Goal: Task Accomplishment & Management: Use online tool/utility

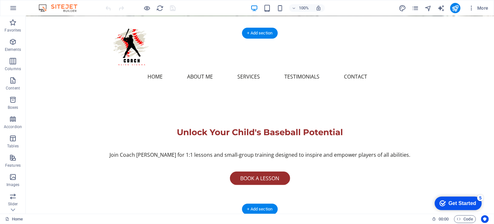
scroll to position [161, 0]
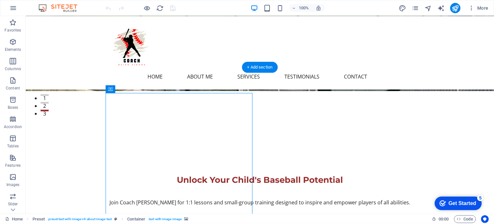
scroll to position [97, 0]
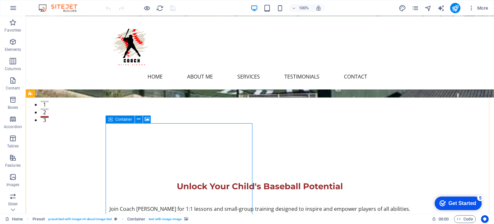
click at [129, 120] on span "Container" at bounding box center [123, 120] width 17 height 4
click at [115, 119] on div "Container" at bounding box center [120, 120] width 29 height 8
click at [113, 120] on div "Container" at bounding box center [120, 120] width 29 height 8
click at [144, 119] on button at bounding box center [147, 120] width 8 height 8
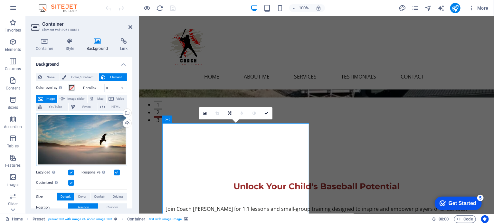
click at [83, 126] on div "Drag files here, click to choose files or select files from Files or our free s…" at bounding box center [81, 140] width 91 height 53
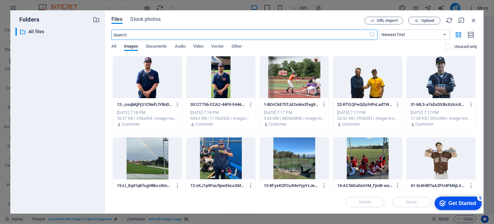
click at [373, 168] on div at bounding box center [367, 158] width 69 height 42
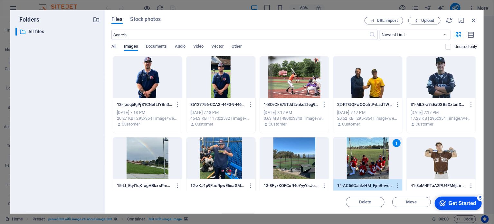
click at [411, 162] on div at bounding box center [441, 158] width 69 height 42
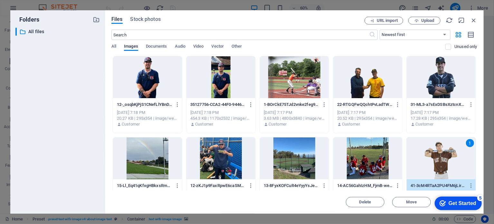
click at [411, 177] on div "Get Started" at bounding box center [462, 203] width 28 height 6
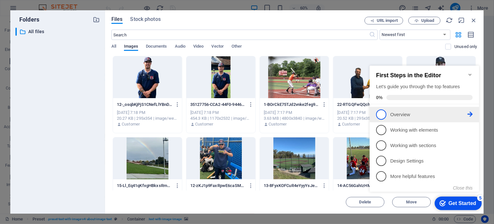
click at [411, 114] on icon at bounding box center [469, 113] width 5 height 5
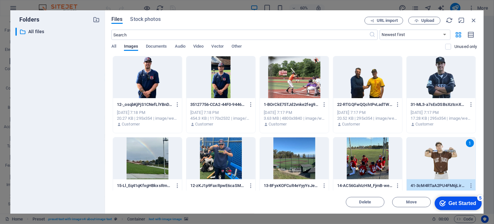
scroll to position [0, 0]
click at [411, 177] on div "Get Started" at bounding box center [462, 203] width 28 height 6
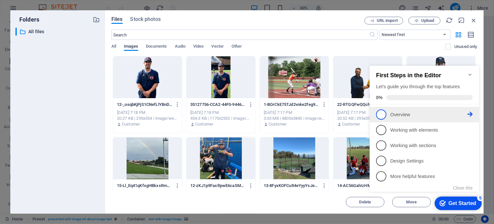
click at [381, 114] on span "1" at bounding box center [381, 114] width 10 height 10
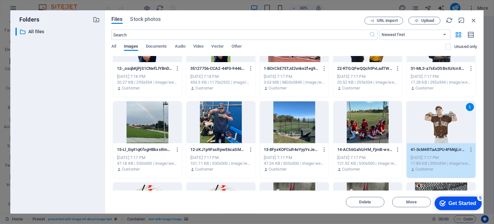
scroll to position [97, 0]
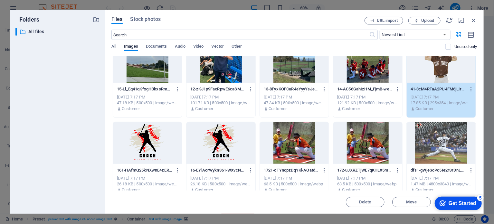
click at [411, 177] on div "checkmark Get Started 5" at bounding box center [457, 203] width 47 height 14
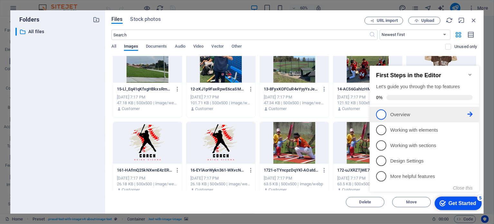
click at [382, 114] on span "1" at bounding box center [381, 114] width 10 height 10
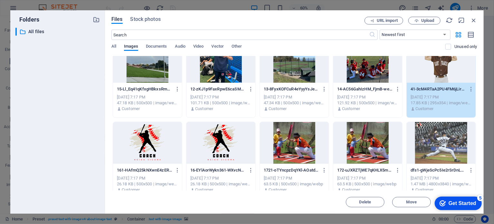
click at [411, 177] on icon "checkmark" at bounding box center [442, 203] width 6 height 6
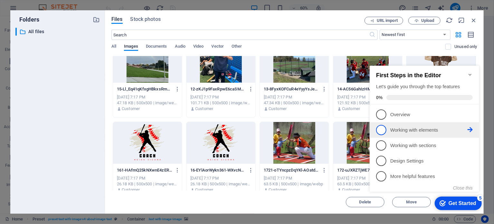
click at [411, 134] on li "2 Working with elements - incomplete" at bounding box center [423, 129] width 109 height 15
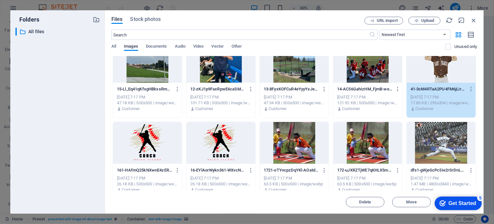
click at [411, 177] on div "checkmark Get Started 5" at bounding box center [457, 203] width 47 height 14
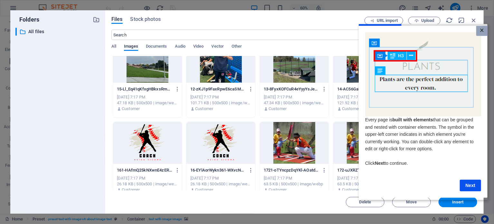
click at [411, 30] on link "×" at bounding box center [481, 31] width 11 height 10
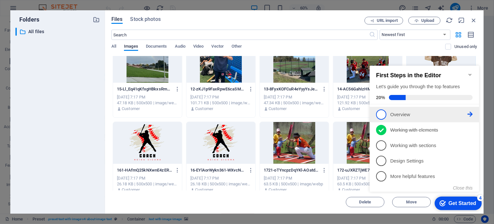
click at [411, 112] on p "Overview - incomplete" at bounding box center [428, 114] width 77 height 7
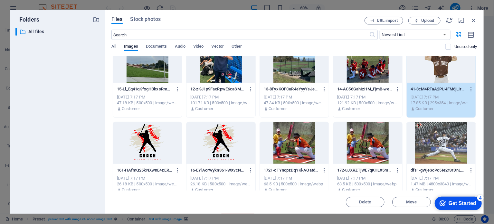
click at [411, 177] on div "checkmark Get Started 4" at bounding box center [457, 203] width 47 height 14
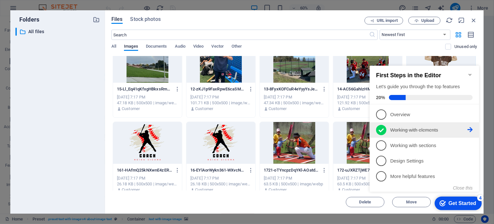
click at [411, 127] on p "Working with elements - completed" at bounding box center [428, 130] width 77 height 7
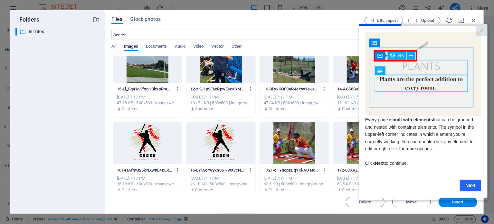
click at [411, 177] on link "Next" at bounding box center [469, 186] width 21 height 12
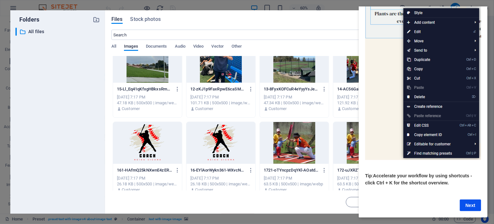
scroll to position [68, 0]
click at [411, 177] on link "Next" at bounding box center [469, 206] width 21 height 12
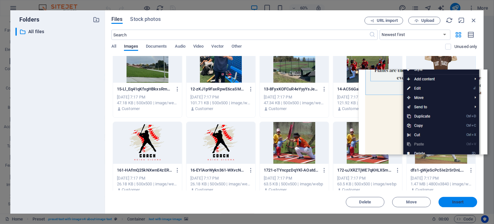
scroll to position [0, 0]
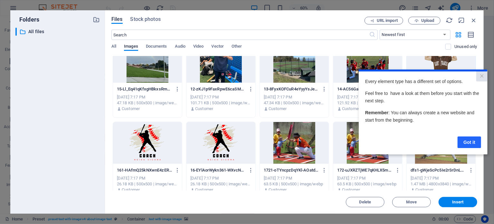
click at [411, 144] on link "Got it" at bounding box center [469, 142] width 24 height 12
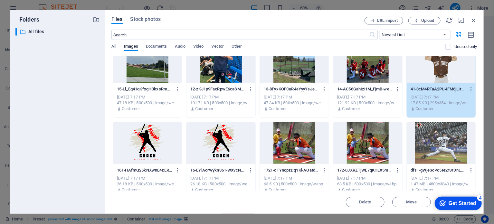
click at [411, 177] on div "Get Started" at bounding box center [462, 203] width 28 height 6
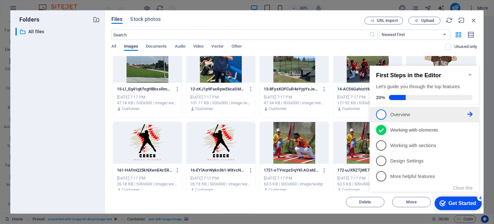
click at [383, 113] on span "1" at bounding box center [381, 114] width 10 height 10
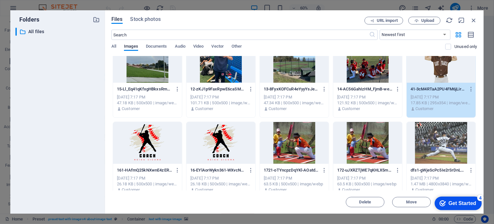
click at [411, 177] on div "Get Started" at bounding box center [462, 203] width 28 height 6
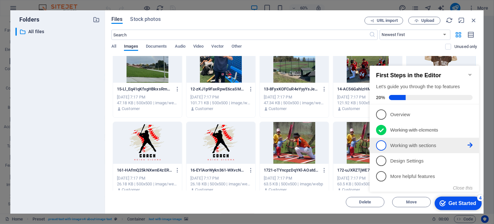
click at [411, 146] on p "Working with sections - incomplete" at bounding box center [428, 145] width 77 height 7
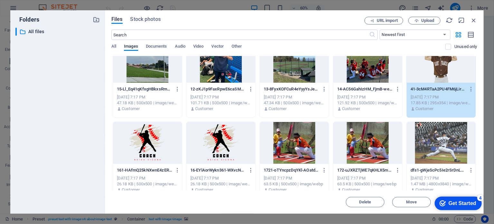
click at [411, 177] on div "checkmark Get Started 4" at bounding box center [457, 203] width 37 height 6
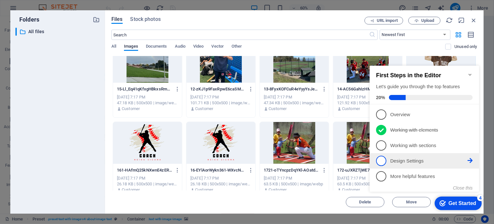
click at [411, 164] on link "4 Design Settings - incomplete" at bounding box center [424, 161] width 97 height 10
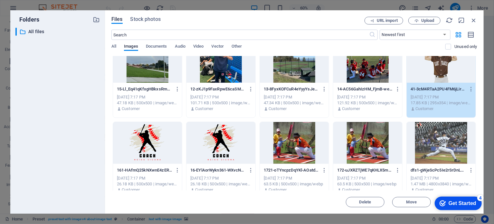
click at [411, 177] on div "Get Started" at bounding box center [462, 203] width 28 height 6
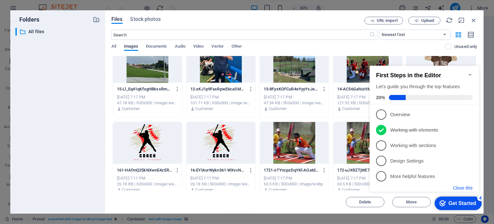
click at [411, 177] on button "Close this" at bounding box center [463, 187] width 20 height 5
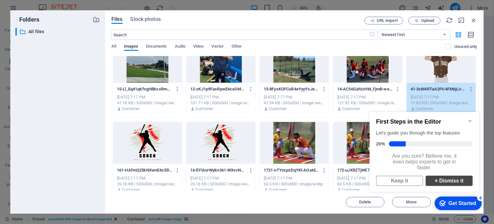
click at [411, 177] on link "× Dismiss it" at bounding box center [448, 180] width 47 height 10
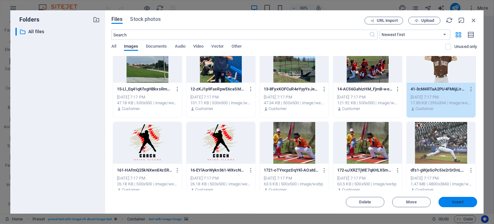
click at [411, 177] on span "Insert" at bounding box center [457, 202] width 11 height 4
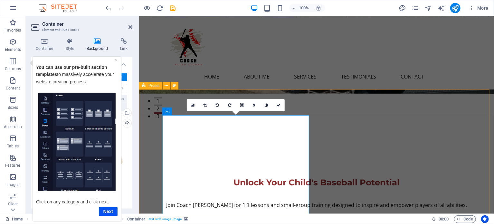
scroll to position [97, 0]
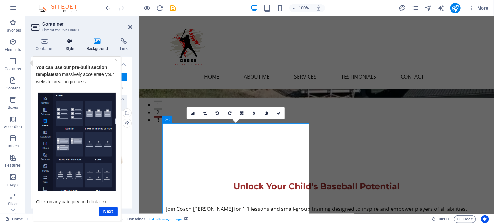
click at [74, 43] on icon at bounding box center [70, 41] width 18 height 6
click at [118, 61] on div "× You can use our pre-built section templates to massively accelerate your webs…" at bounding box center [76, 138] width 85 height 161
click at [116, 59] on link "×" at bounding box center [116, 59] width 3 height 5
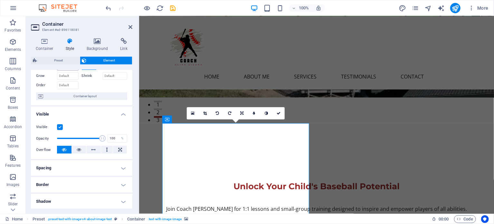
scroll to position [0, 0]
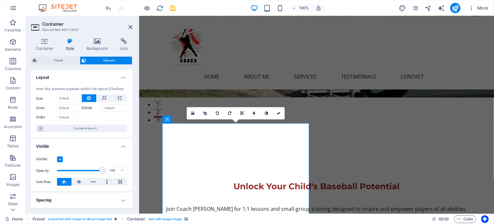
click at [68, 47] on h4 "Style" at bounding box center [71, 45] width 21 height 14
click at [35, 39] on icon at bounding box center [44, 41] width 27 height 6
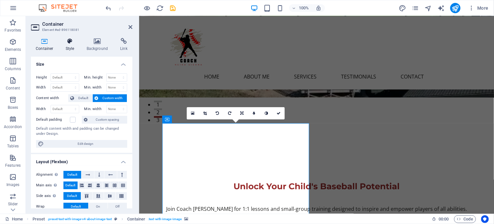
click at [70, 44] on icon at bounding box center [70, 41] width 18 height 6
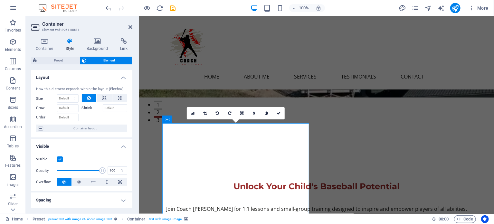
click at [91, 60] on span "Element" at bounding box center [110, 61] width 42 height 8
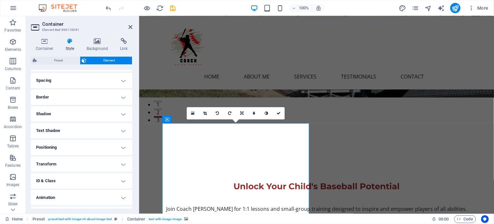
scroll to position [133, 0]
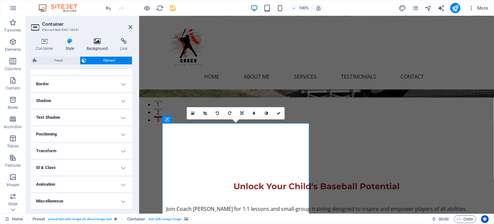
click at [92, 43] on icon at bounding box center [97, 41] width 31 height 6
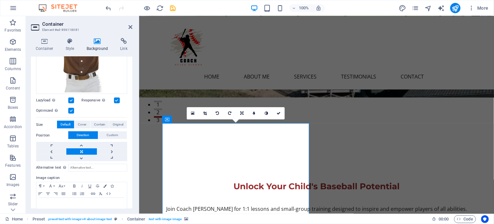
scroll to position [129, 0]
click at [121, 123] on span "Original" at bounding box center [118, 124] width 11 height 8
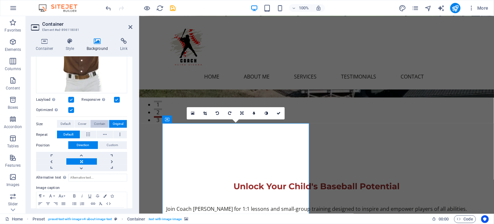
click at [100, 123] on span "Contain" at bounding box center [99, 124] width 11 height 8
click at [83, 124] on span "Cover" at bounding box center [82, 124] width 8 height 8
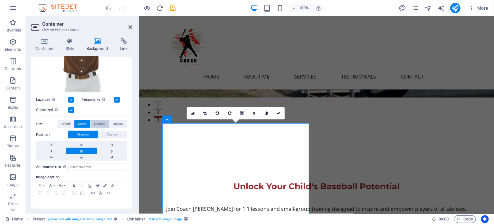
click at [103, 124] on span "Contain" at bounding box center [99, 124] width 11 height 8
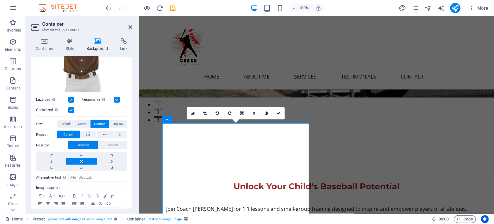
click at [75, 109] on div "Optimized Images are compressed to improve page speed." at bounding box center [81, 110] width 91 height 8
click at [72, 110] on label at bounding box center [71, 110] width 6 height 6
click at [0, 0] on input "Optimized Images are compressed to improve page speed." at bounding box center [0, 0] width 0 height 0
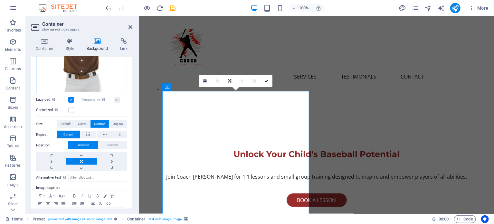
click at [90, 76] on div "Drag files here, click to choose files or select files from Files or our free s…" at bounding box center [81, 39] width 91 height 109
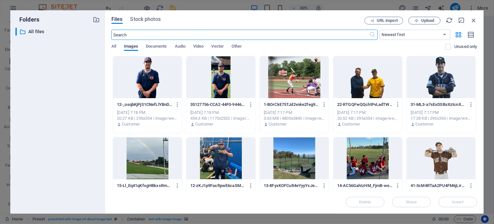
click at [373, 174] on div at bounding box center [367, 158] width 69 height 42
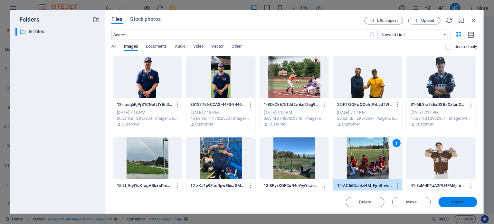
click at [411, 177] on span "Insert" at bounding box center [457, 202] width 33 height 4
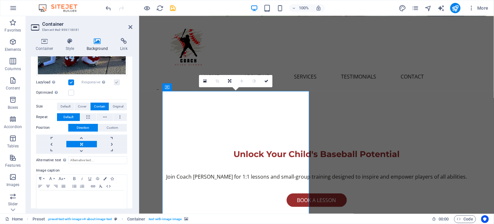
click at [73, 103] on button "Default" at bounding box center [65, 107] width 17 height 8
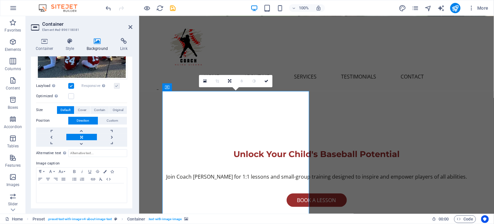
scroll to position [124, 0]
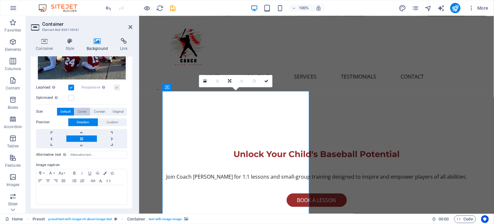
click at [81, 109] on span "Cover" at bounding box center [82, 112] width 8 height 8
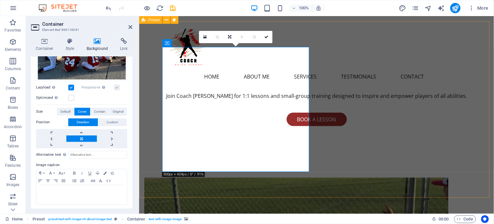
scroll to position [129, 0]
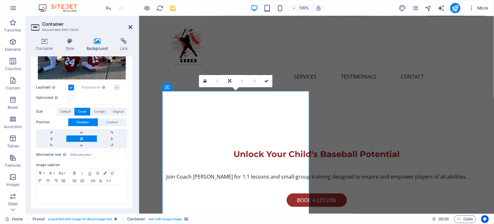
click at [129, 27] on icon at bounding box center [130, 26] width 4 height 5
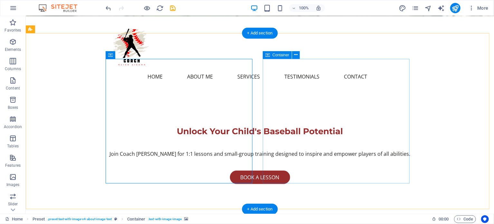
scroll to position [161, 0]
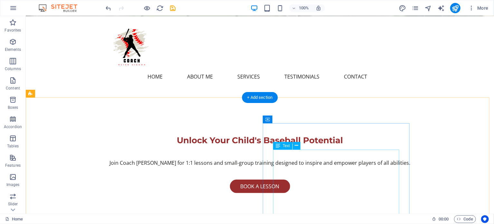
scroll to position [193, 0]
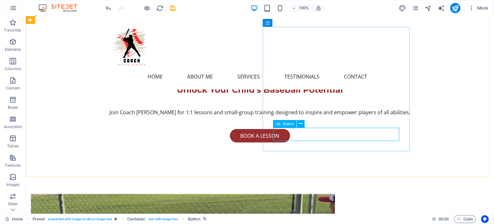
click at [287, 124] on span "Button" at bounding box center [288, 124] width 11 height 4
click at [302, 125] on icon at bounding box center [301, 123] width 4 height 7
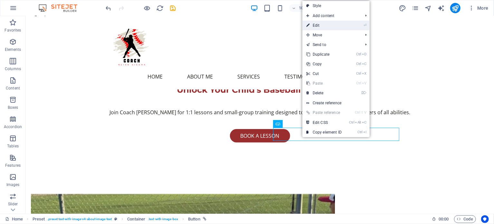
drag, startPoint x: 333, startPoint y: 27, endPoint x: 194, endPoint y: 10, distance: 140.1
click at [333, 27] on link "⏎ Edit" at bounding box center [323, 26] width 43 height 10
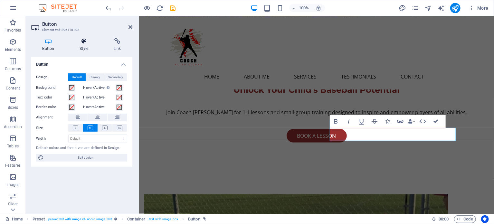
click at [87, 43] on icon at bounding box center [84, 41] width 32 height 6
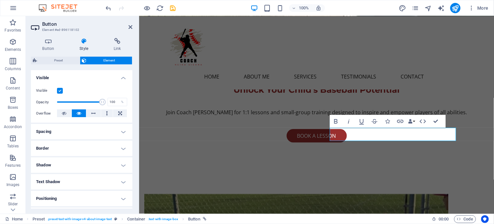
scroll to position [101, 0]
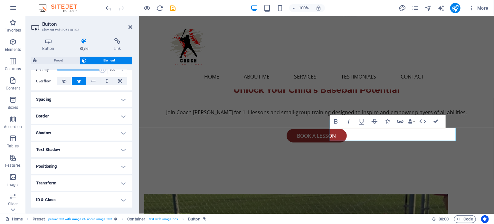
click at [61, 116] on h4 "Border" at bounding box center [81, 116] width 101 height 15
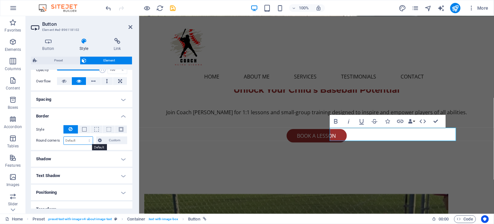
click at [86, 140] on select "Default px rem % vh vw Custom" at bounding box center [78, 141] width 29 height 8
select select "px"
click at [83, 137] on select "Default px rem % vh vw Custom" at bounding box center [78, 141] width 29 height 8
click at [71, 138] on input "0" at bounding box center [78, 141] width 29 height 8
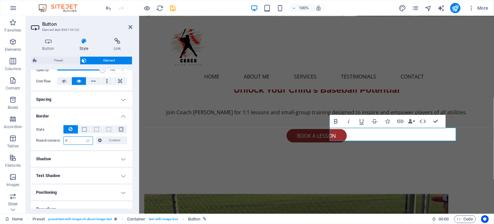
click at [71, 138] on input "0" at bounding box center [78, 141] width 29 height 8
type input "40"
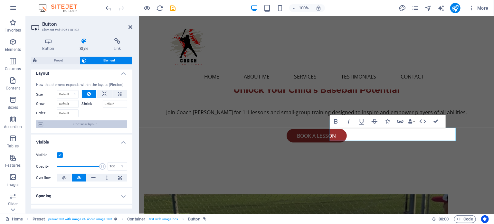
scroll to position [0, 0]
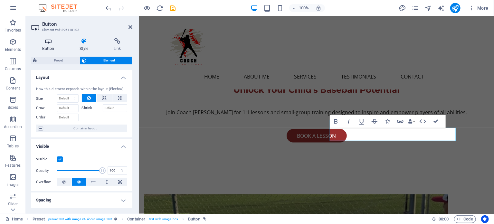
click at [59, 47] on h4 "Button" at bounding box center [49, 45] width 37 height 14
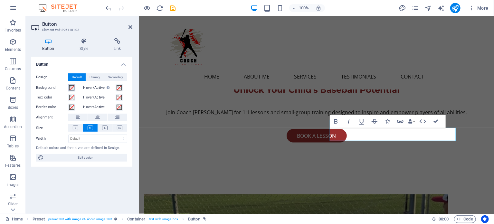
click at [72, 87] on span at bounding box center [71, 87] width 5 height 5
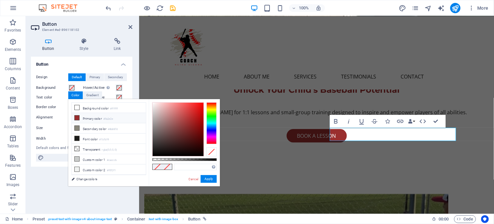
click at [80, 118] on li "Primary color #9a2e2e" at bounding box center [109, 118] width 74 height 10
type input "#9a2e2e"
click at [54, 102] on div "Border color" at bounding box center [59, 106] width 46 height 9
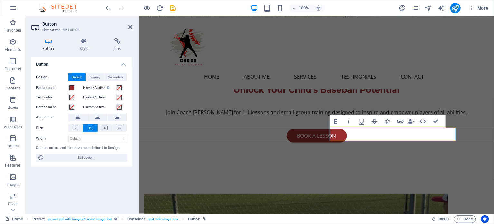
click at [74, 101] on div "Text color" at bounding box center [58, 98] width 44 height 8
click at [74, 100] on button "Text color" at bounding box center [71, 97] width 7 height 7
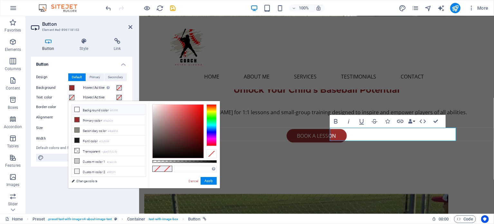
click at [80, 107] on li "Background color #ffffff" at bounding box center [109, 110] width 74 height 10
type input "#ffffff"
drag, startPoint x: 207, startPoint y: 181, endPoint x: 68, endPoint y: 164, distance: 140.7
click at [207, 177] on button "Apply" at bounding box center [209, 181] width 16 height 8
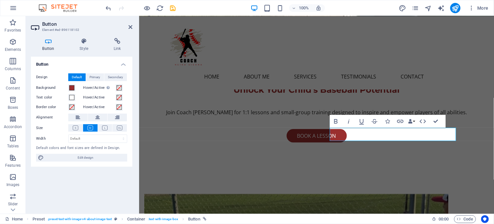
click at [91, 177] on div "Button Design Default Primary Secondary Background Hover/Active Switch to previ…" at bounding box center [81, 133] width 101 height 152
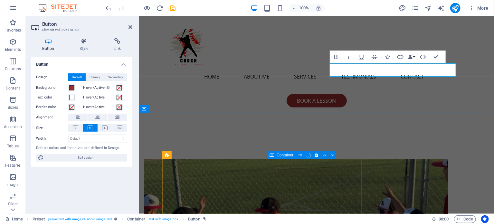
scroll to position [258, 0]
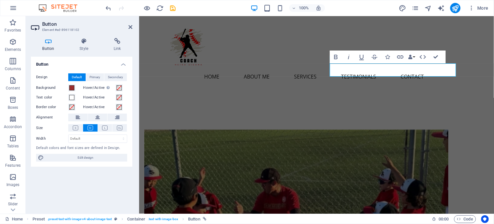
click at [128, 27] on header "Button Element #ed-896118102" at bounding box center [81, 24] width 101 height 17
click at [130, 27] on icon at bounding box center [130, 26] width 4 height 5
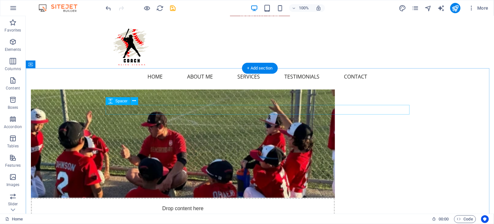
scroll to position [354, 0]
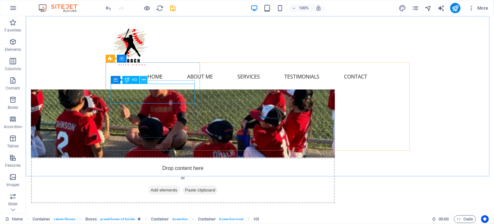
click at [144, 80] on icon at bounding box center [144, 80] width 4 height 7
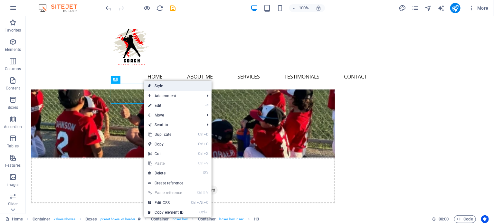
drag, startPoint x: 175, startPoint y: 85, endPoint x: 35, endPoint y: 69, distance: 140.4
click at [175, 85] on link "Style" at bounding box center [177, 86] width 67 height 10
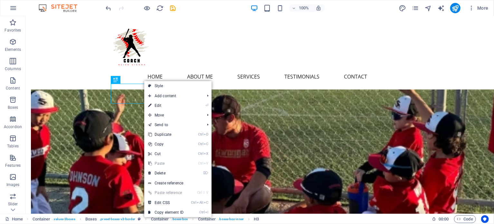
select select "rem"
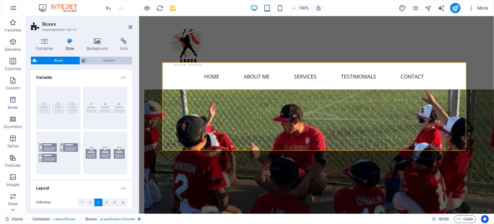
click at [93, 57] on span "Element" at bounding box center [110, 61] width 42 height 8
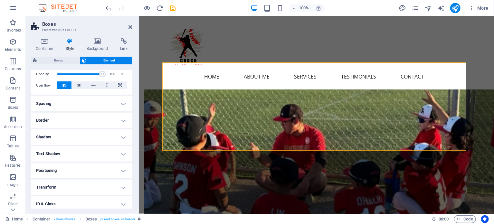
scroll to position [0, 0]
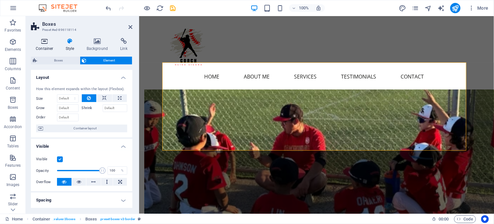
click at [39, 45] on h4 "Container" at bounding box center [46, 45] width 30 height 14
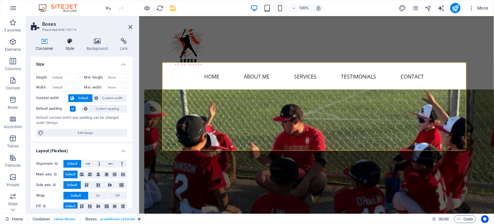
click at [62, 47] on h4 "Style" at bounding box center [71, 45] width 21 height 14
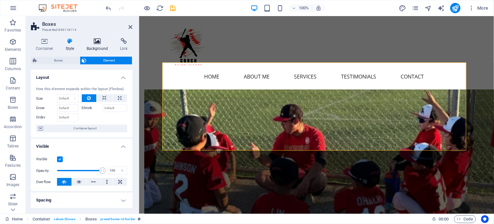
click at [88, 43] on icon at bounding box center [97, 41] width 31 height 6
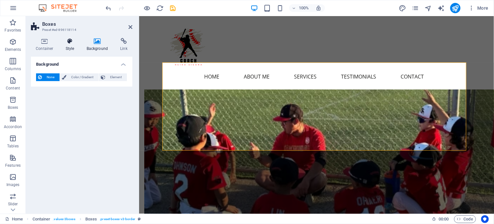
click at [66, 42] on icon at bounding box center [70, 41] width 18 height 6
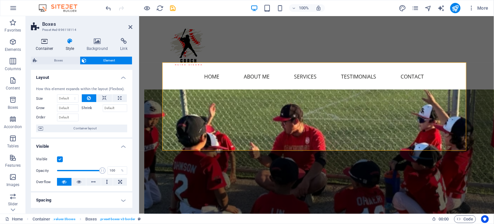
click at [49, 41] on icon at bounding box center [44, 41] width 27 height 6
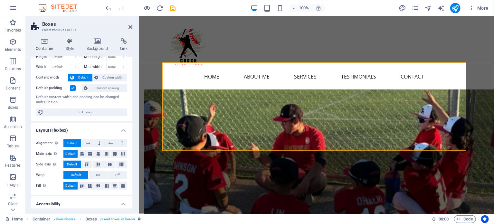
scroll to position [1, 0]
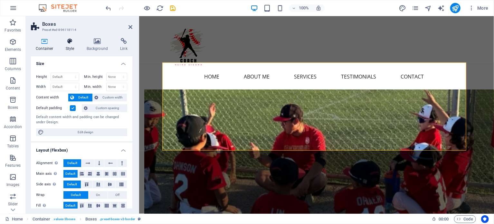
click at [75, 42] on icon at bounding box center [70, 41] width 18 height 6
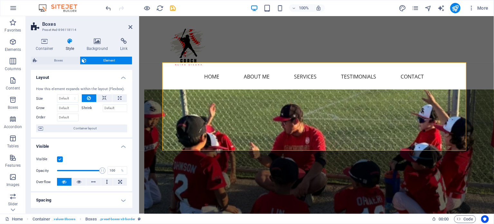
click at [71, 42] on icon at bounding box center [70, 41] width 18 height 6
click at [66, 54] on div "Container Style Background Link Size Height Default px rem % vh vw Min. height …" at bounding box center [81, 123] width 101 height 171
click at [66, 64] on span "Boxes" at bounding box center [58, 61] width 39 height 8
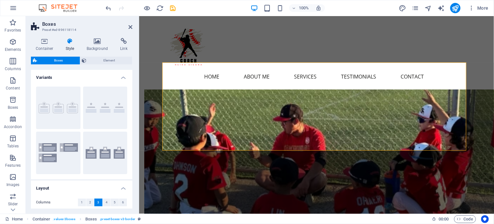
click at [74, 76] on h4 "Variants" at bounding box center [81, 76] width 101 height 12
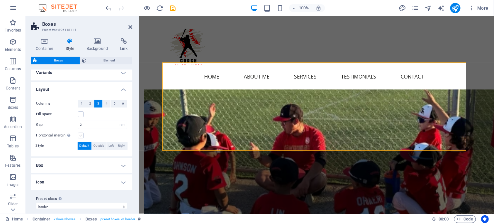
scroll to position [12, 0]
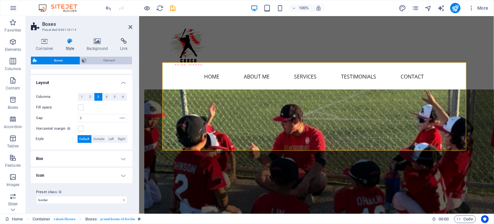
click at [86, 62] on icon at bounding box center [84, 61] width 5 height 8
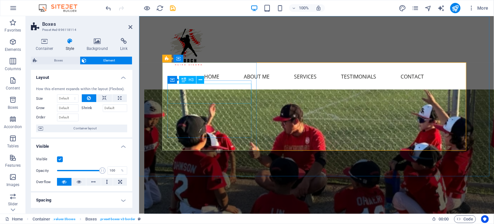
click at [189, 79] on span "H3" at bounding box center [191, 80] width 5 height 4
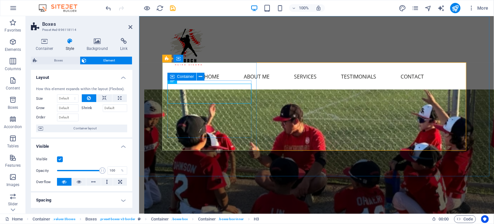
click at [173, 80] on icon at bounding box center [172, 77] width 5 height 8
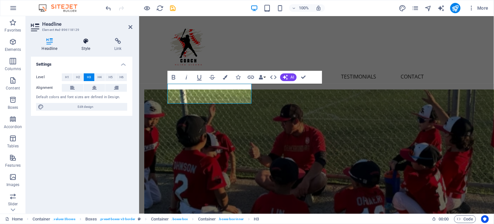
click at [82, 45] on h4 "Style" at bounding box center [87, 45] width 33 height 14
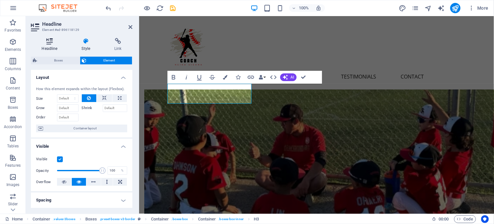
click at [47, 42] on icon at bounding box center [49, 41] width 37 height 6
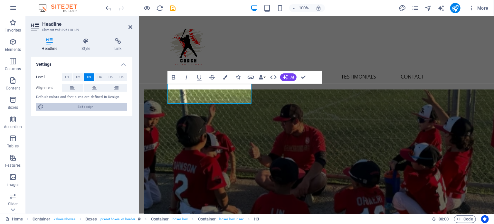
click at [90, 108] on span "Edit design" at bounding box center [86, 107] width 80 height 8
select select "px"
select select "200"
select select "px"
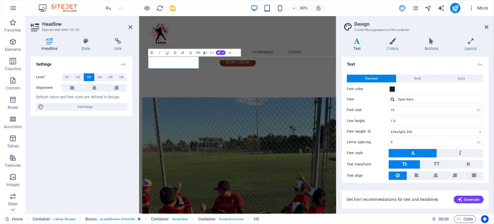
scroll to position [473, 0]
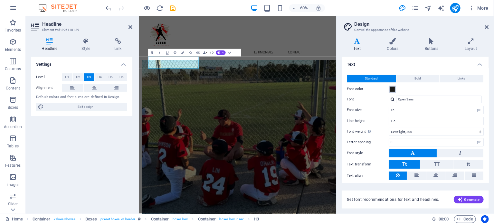
click at [391, 89] on span at bounding box center [392, 89] width 5 height 5
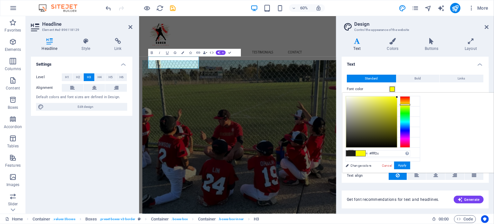
drag, startPoint x: 458, startPoint y: 110, endPoint x: 468, endPoint y: 93, distance: 19.2
click at [411, 93] on div "#ffff2c Supported formats #0852ed rgb(8, 82, 237) rgba(8, 82, 237, 90%) hsv(221…" at bounding box center [377, 179] width 71 height 173
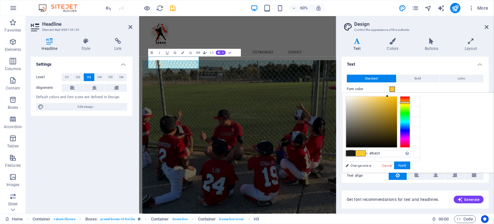
click at [410, 102] on div at bounding box center [405, 122] width 10 height 52
drag, startPoint x: 456, startPoint y: 101, endPoint x: 478, endPoint y: 97, distance: 23.0
click at [410, 97] on div at bounding box center [378, 122] width 64 height 52
click at [410, 155] on input "#fbb900" at bounding box center [388, 153] width 43 height 6
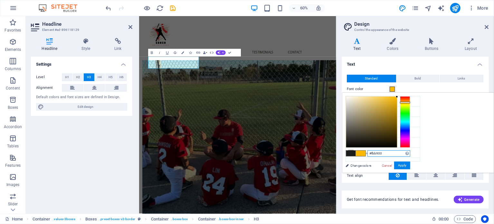
click at [410, 155] on input "#fbb900" at bounding box center [388, 153] width 43 height 6
click at [410, 164] on button "Apply" at bounding box center [402, 166] width 16 height 8
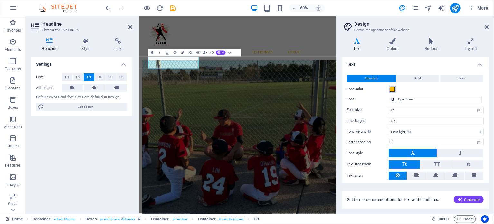
click at [392, 90] on span at bounding box center [392, 89] width 5 height 5
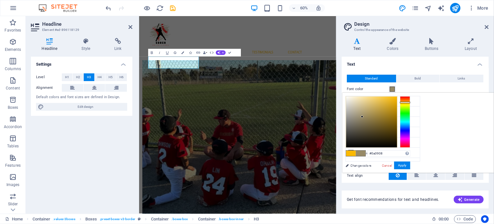
type input "#000000"
drag, startPoint x: 447, startPoint y: 111, endPoint x: 421, endPoint y: 154, distance: 50.2
click at [411, 154] on div "less Background color #ffffff Primary color #9a2e2e Secondary color #8b887d Fon…" at bounding box center [418, 133] width 152 height 80
click at [394, 57] on h4 "Text" at bounding box center [415, 63] width 147 height 12
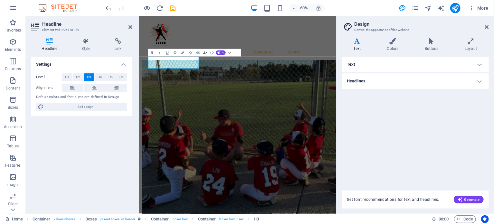
click at [403, 63] on h4 "Text" at bounding box center [415, 64] width 147 height 15
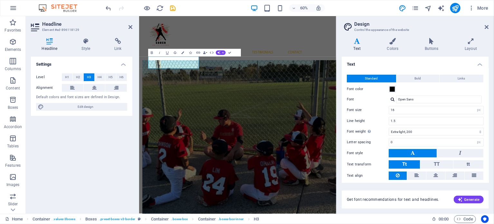
click at [403, 63] on h4 "Text" at bounding box center [415, 63] width 147 height 12
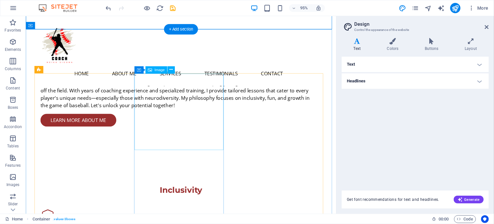
scroll to position [524, 0]
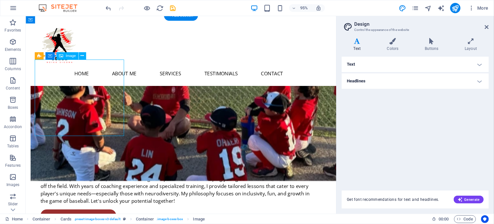
select select "vw"
select select "px"
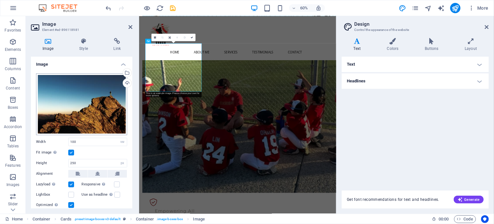
scroll to position [634, 0]
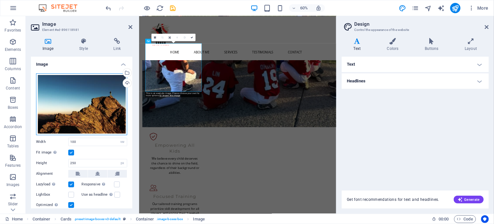
click at [90, 100] on div "Drag files here, click to choose files or select files from Files or our free s…" at bounding box center [81, 104] width 91 height 62
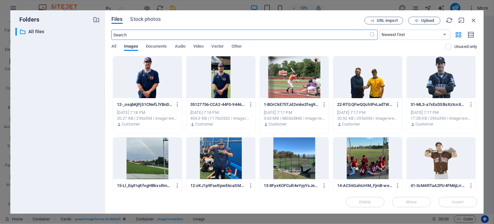
scroll to position [1600, 0]
click at [373, 85] on div at bounding box center [367, 77] width 69 height 42
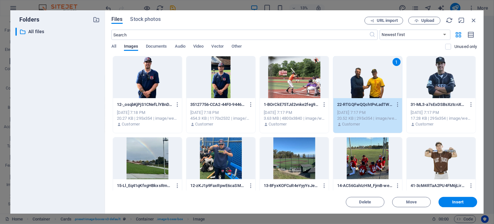
click at [411, 177] on div "Files Stock photos URL import Upload ​ Newest first Oldest first Name (A-Z) Nam…" at bounding box center [294, 111] width 379 height 203
click at [411, 177] on span "Insert" at bounding box center [457, 202] width 11 height 4
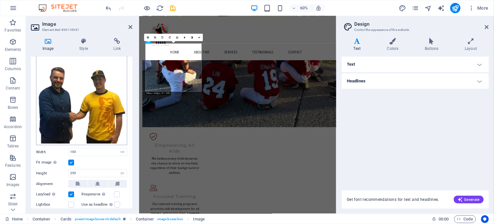
scroll to position [64, 0]
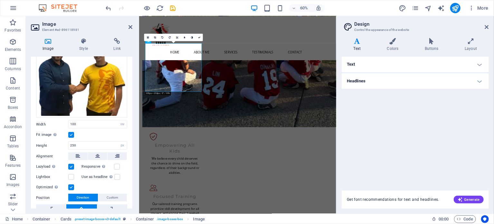
click at [72, 134] on label at bounding box center [71, 135] width 6 height 6
click at [0, 0] on input "Fit image Automatically fit image to a fixed width and height" at bounding box center [0, 0] width 0 height 0
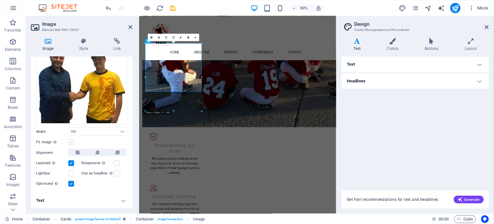
scroll to position [55, 0]
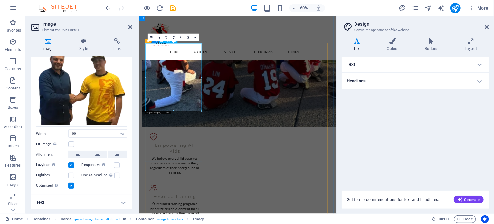
drag, startPoint x: 311, startPoint y: 60, endPoint x: 196, endPoint y: 74, distance: 116.1
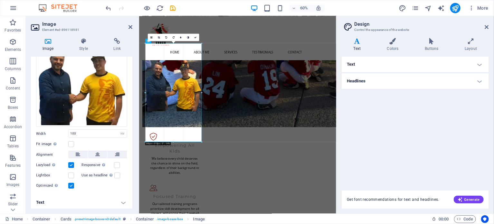
drag, startPoint x: 201, startPoint y: 44, endPoint x: 203, endPoint y: 61, distance: 16.9
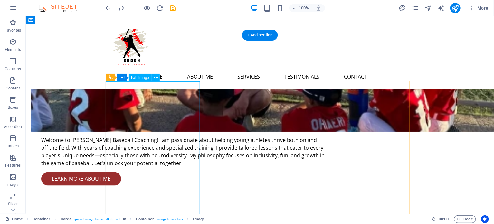
scroll to position [451, 0]
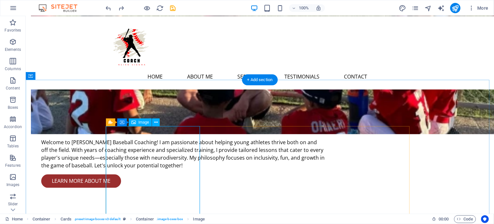
select select "vw"
select select "px"
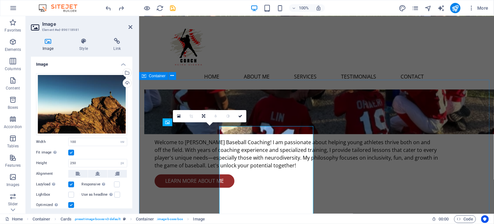
select select "DISABLED_OPTION_VALUE"
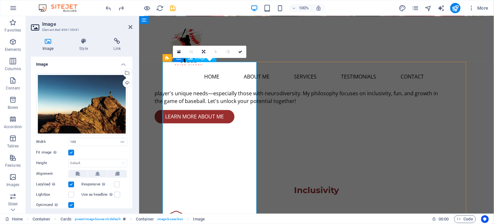
scroll to position [580, 0]
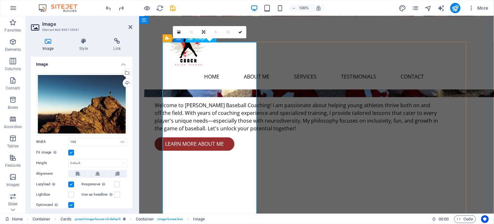
scroll to position [483, 0]
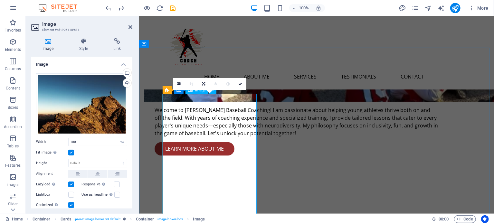
click at [165, 91] on icon at bounding box center [167, 90] width 4 height 8
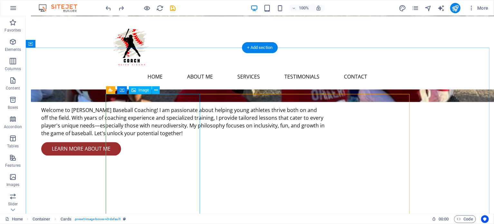
select select "vw"
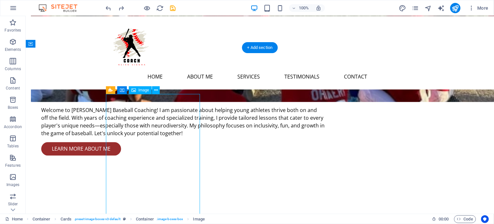
select select "vw"
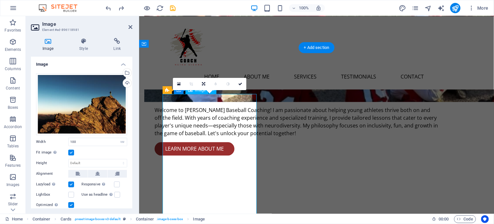
click at [179, 86] on icon at bounding box center [179, 84] width 4 height 5
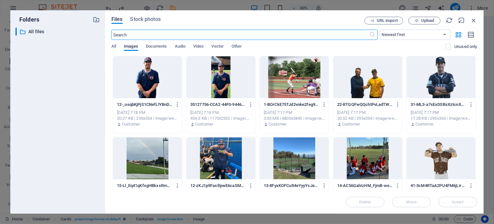
scroll to position [601, 0]
click at [411, 19] on icon "button" at bounding box center [473, 20] width 7 height 7
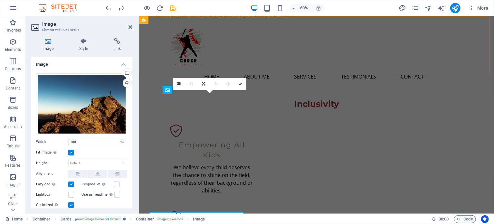
scroll to position [483, 0]
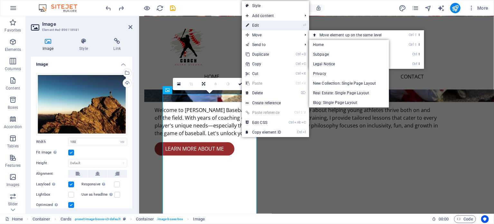
click at [266, 24] on link "⏎ Edit" at bounding box center [263, 26] width 43 height 10
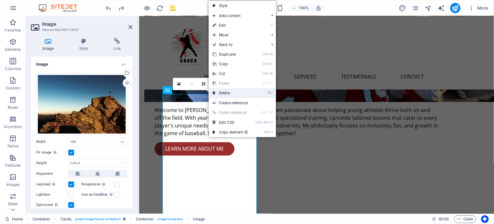
click at [234, 93] on link "⌦ Delete" at bounding box center [230, 93] width 43 height 10
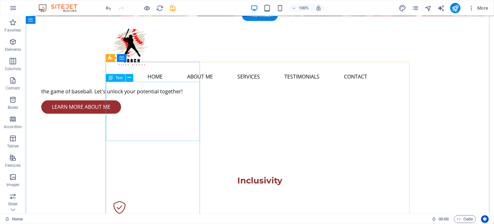
scroll to position [515, 0]
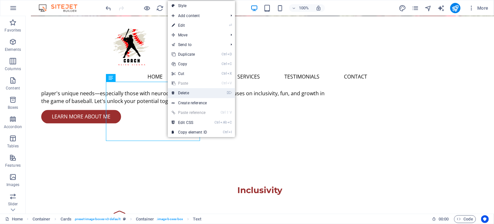
click at [190, 97] on link "⌦ Delete" at bounding box center [189, 93] width 43 height 10
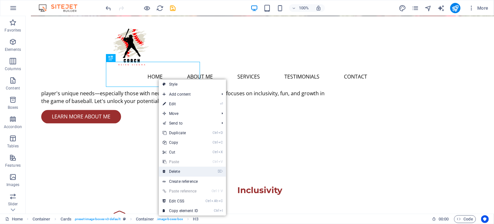
click at [179, 174] on link "⌦ Delete" at bounding box center [180, 172] width 43 height 10
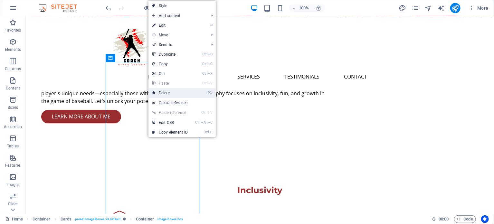
click at [171, 93] on link "⌦ Delete" at bounding box center [169, 93] width 43 height 10
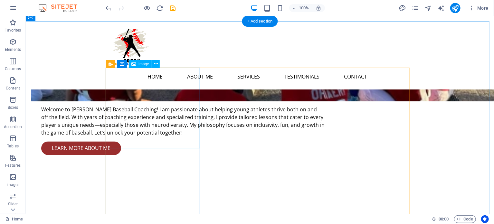
scroll to position [483, 0]
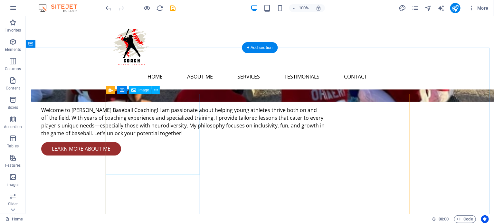
select select "vw"
select select "px"
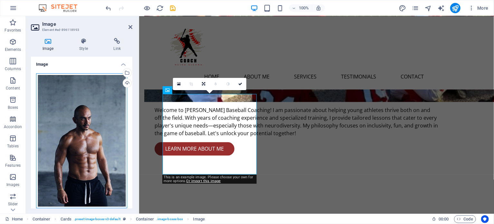
click at [81, 94] on div "Drag files here, click to choose files or select files from Files or our free s…" at bounding box center [81, 140] width 91 height 135
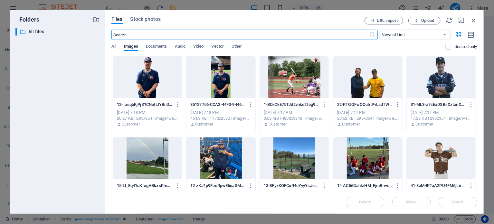
scroll to position [601, 0]
click at [215, 150] on div at bounding box center [220, 158] width 69 height 42
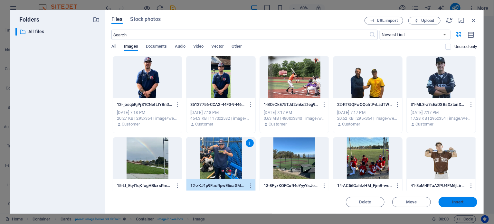
click at [411, 177] on span "Insert" at bounding box center [457, 202] width 11 height 4
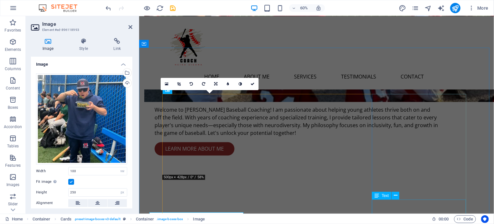
scroll to position [483, 0]
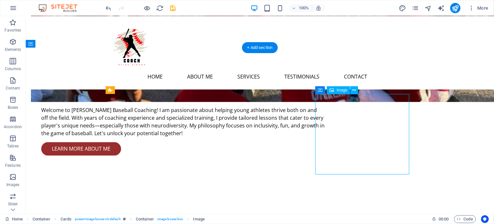
select select "vw"
select select "px"
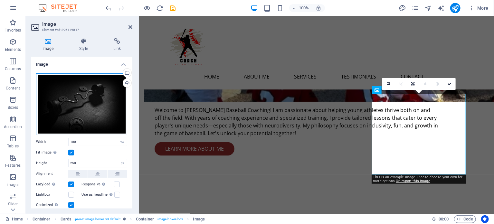
click at [85, 93] on div "Drag files here, click to choose files or select files from Files or our free s…" at bounding box center [81, 104] width 91 height 62
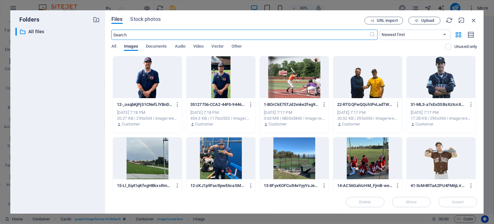
scroll to position [601, 0]
click at [226, 151] on div at bounding box center [220, 158] width 69 height 42
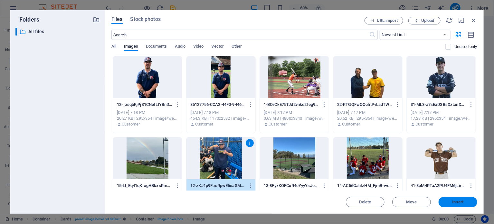
click at [411, 177] on button "Insert" at bounding box center [458, 202] width 39 height 10
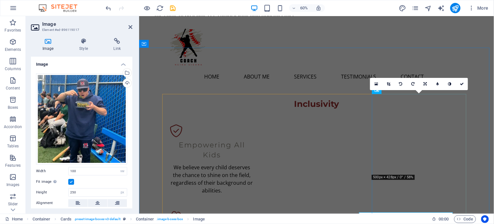
scroll to position [483, 0]
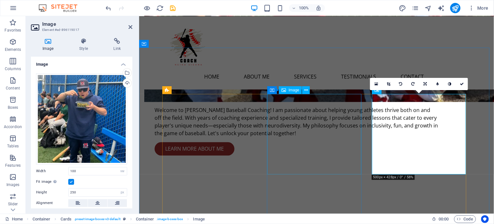
select select "vw"
select select "px"
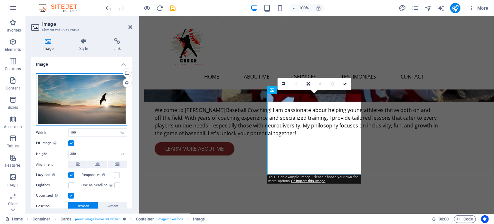
click at [90, 96] on div "Drag files here, click to choose files or select files from Files or our free s…" at bounding box center [81, 99] width 91 height 53
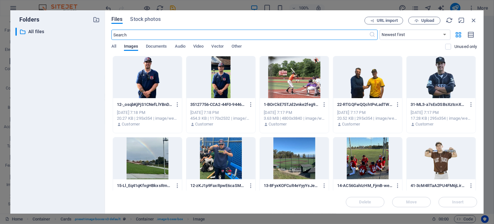
scroll to position [601, 0]
click at [313, 77] on div at bounding box center [294, 77] width 69 height 42
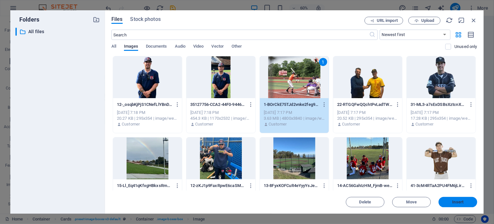
drag, startPoint x: 312, startPoint y: 183, endPoint x: 451, endPoint y: 199, distance: 140.0
click at [411, 177] on button "Insert" at bounding box center [458, 202] width 39 height 10
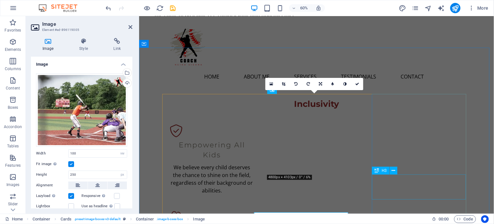
scroll to position [483, 0]
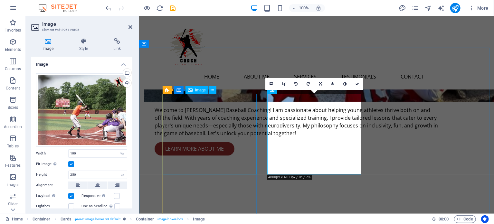
select select "vw"
select select "px"
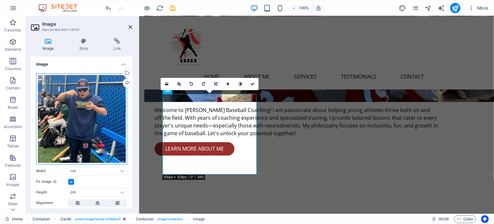
click at [47, 117] on div "Drag files here, click to choose files or select files from Files or our free s…" at bounding box center [81, 118] width 91 height 91
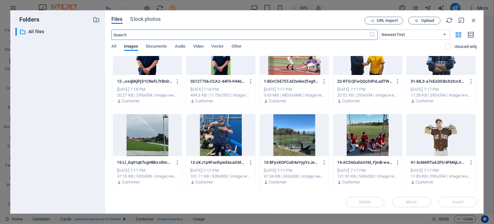
scroll to position [32, 0]
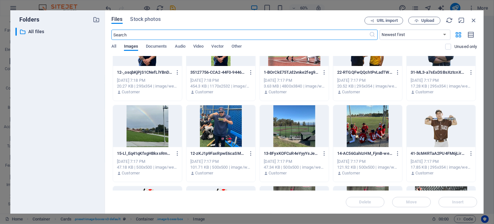
click at [144, 130] on div at bounding box center [147, 126] width 69 height 42
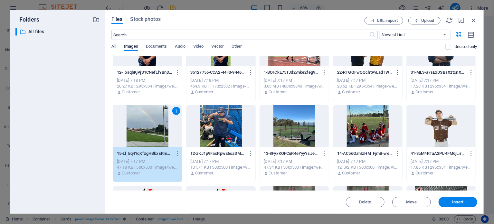
click at [144, 130] on div "1" at bounding box center [147, 126] width 69 height 42
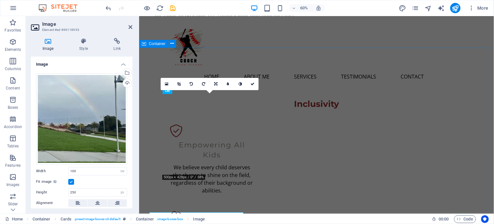
scroll to position [483, 0]
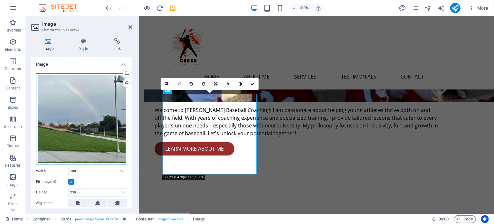
click at [97, 122] on div "Drag files here, click to choose files or select files from Files or our free s…" at bounding box center [81, 118] width 91 height 91
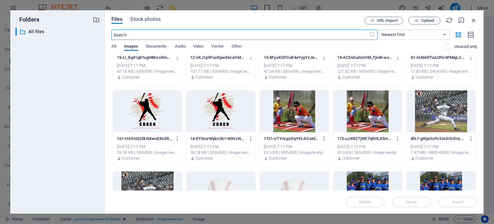
scroll to position [129, 0]
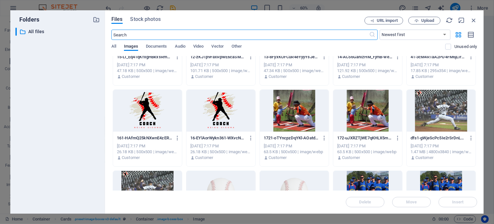
click at [351, 118] on div at bounding box center [367, 111] width 69 height 42
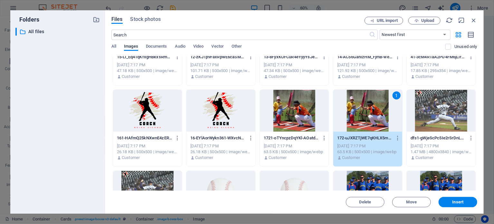
click at [411, 175] on div at bounding box center [441, 192] width 69 height 42
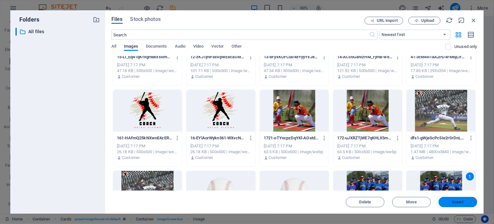
click at [411, 177] on button "Insert" at bounding box center [458, 202] width 39 height 10
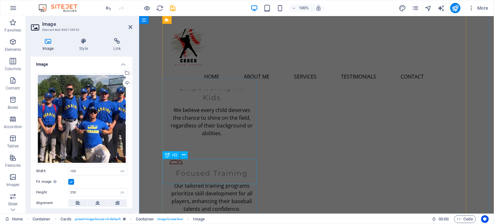
scroll to position [676, 0]
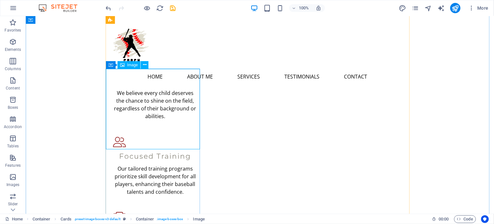
select select "vw"
select select "px"
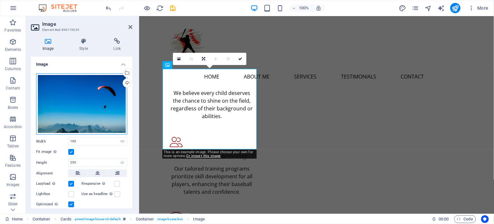
click at [92, 102] on div "Drag files here, click to choose files or select files from Files or our free s…" at bounding box center [81, 103] width 91 height 61
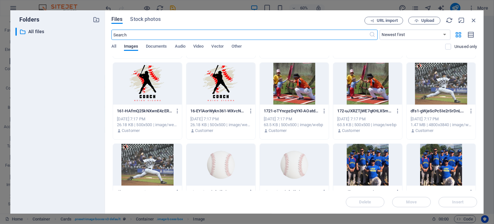
scroll to position [129, 0]
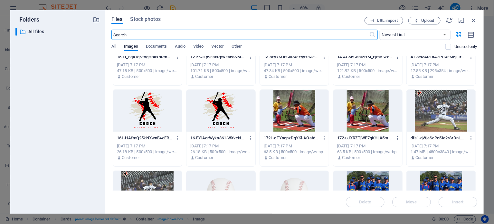
click at [362, 118] on div at bounding box center [367, 111] width 69 height 42
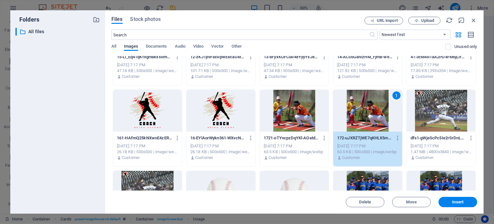
drag, startPoint x: 362, startPoint y: 118, endPoint x: 224, endPoint y: 106, distance: 138.4
click at [362, 118] on div "1" at bounding box center [367, 111] width 69 height 42
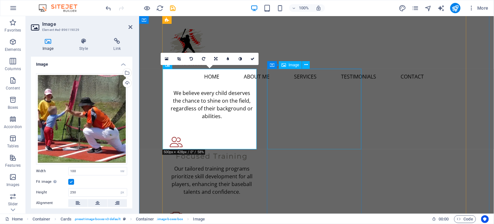
select select "vw"
select select "px"
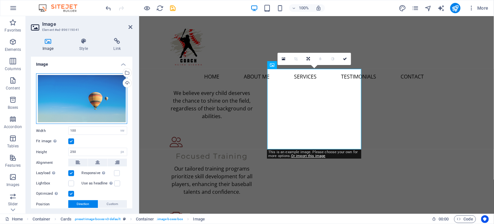
click at [99, 91] on div "Drag files here, click to choose files or select files from Files or our free s…" at bounding box center [81, 98] width 91 height 51
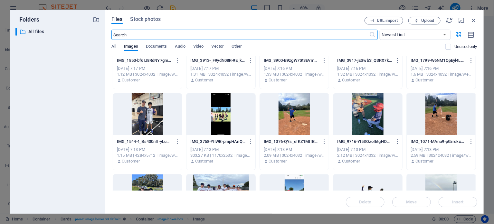
scroll to position [483, 0]
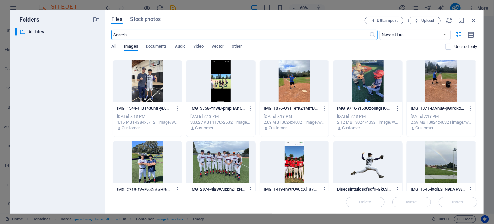
click at [224, 150] on div at bounding box center [220, 162] width 69 height 42
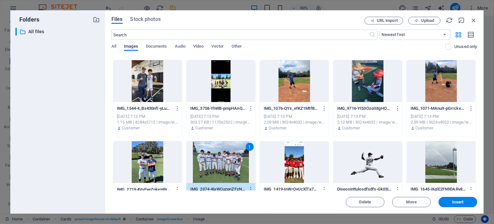
click at [224, 150] on div "1" at bounding box center [220, 162] width 69 height 42
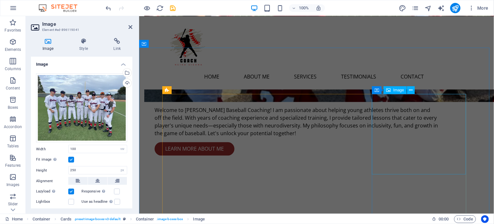
select select "vw"
select select "px"
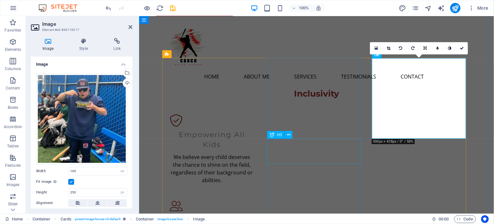
scroll to position [515, 0]
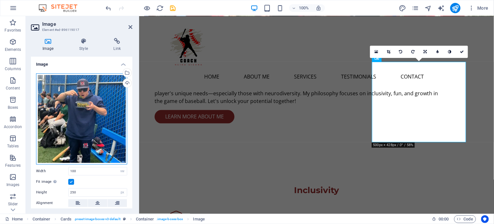
click at [82, 96] on div "Drag files here, click to choose files or select files from Files or our free s…" at bounding box center [81, 118] width 91 height 91
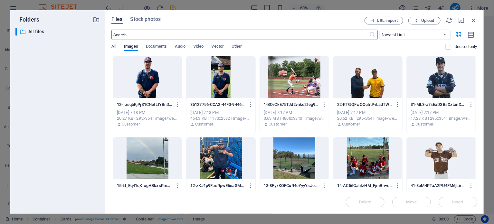
click at [380, 156] on div at bounding box center [367, 158] width 69 height 42
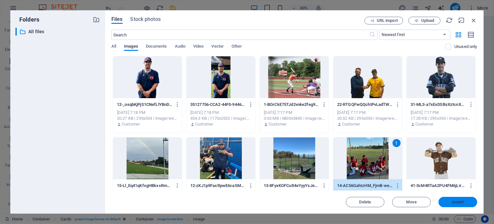
click at [411, 177] on span "Insert" at bounding box center [457, 202] width 11 height 4
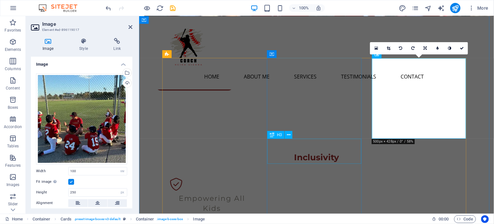
scroll to position [515, 0]
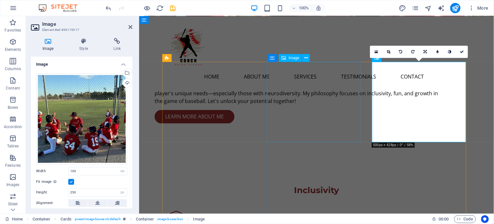
select select "vw"
select select "px"
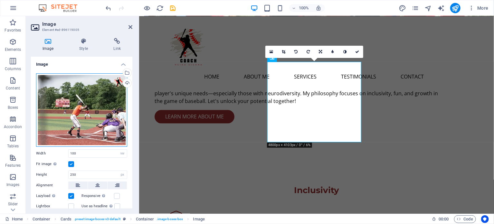
click at [103, 110] on div "Drag files here, click to choose files or select files from Files or our free s…" at bounding box center [81, 109] width 91 height 73
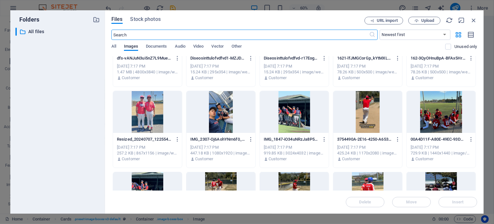
scroll to position [322, 0]
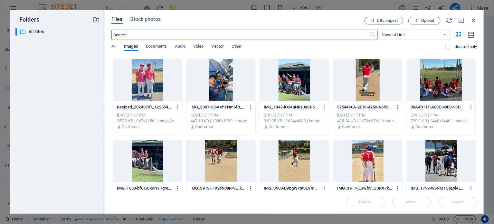
click at [230, 155] on div at bounding box center [220, 161] width 69 height 42
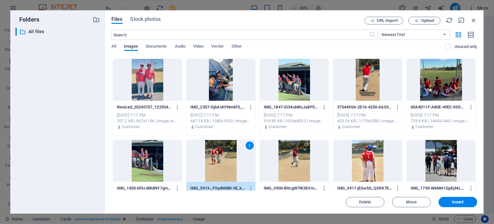
click at [230, 155] on div "1" at bounding box center [220, 161] width 69 height 42
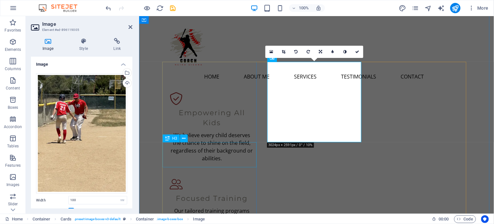
scroll to position [515, 0]
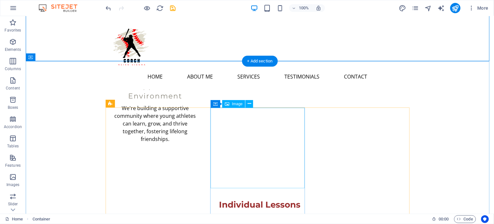
scroll to position [869, 0]
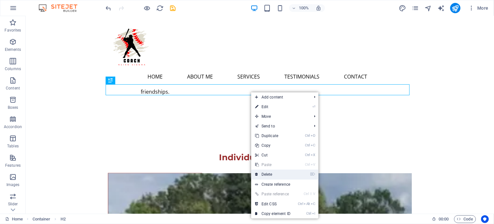
click at [271, 174] on link "⌦ Delete" at bounding box center [272, 175] width 43 height 10
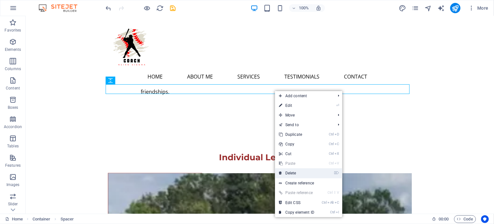
click at [297, 169] on link "⌦ Delete" at bounding box center [296, 173] width 43 height 10
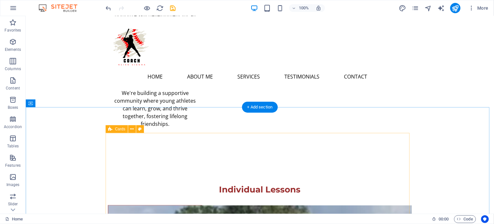
scroll to position [805, 0]
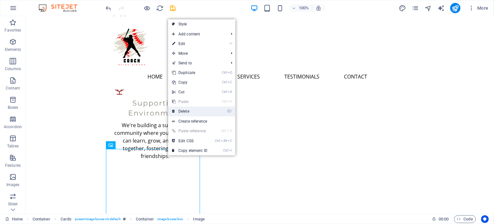
click at [195, 114] on link "⌦ Delete" at bounding box center [189, 112] width 43 height 10
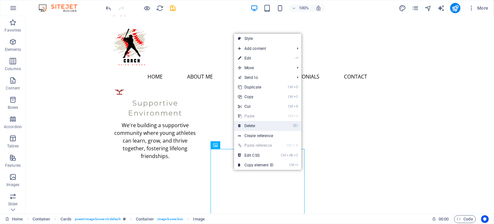
click at [260, 128] on link "⌦ Delete" at bounding box center [255, 126] width 43 height 10
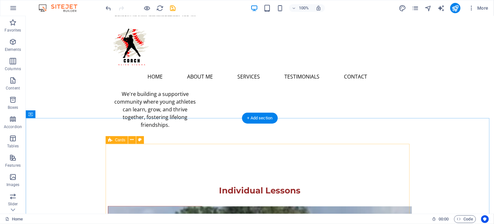
scroll to position [869, 0]
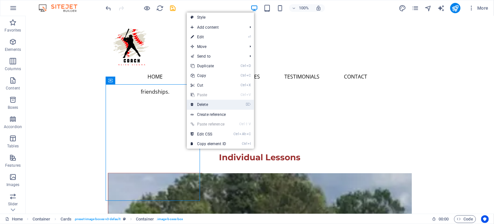
click at [221, 101] on link "⌦ Delete" at bounding box center [208, 105] width 43 height 10
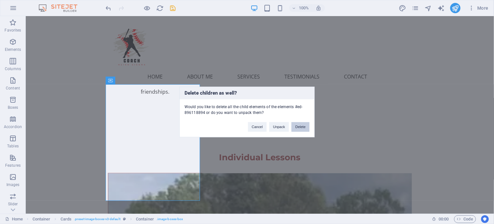
click at [294, 127] on button "Delete" at bounding box center [300, 127] width 18 height 10
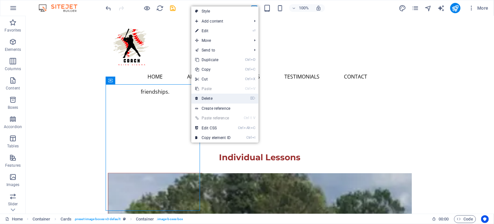
click at [216, 101] on link "⌦ Delete" at bounding box center [212, 99] width 43 height 10
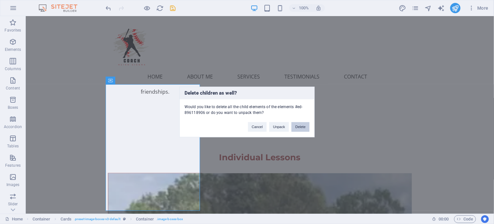
click at [299, 131] on button "Delete" at bounding box center [300, 127] width 18 height 10
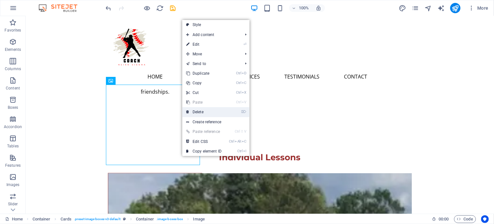
click at [220, 117] on li "⌦ Delete" at bounding box center [215, 112] width 67 height 10
click at [218, 114] on link "⌦ Delete" at bounding box center [203, 112] width 43 height 10
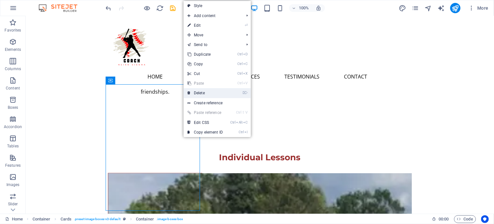
click at [211, 94] on link "⌦ Delete" at bounding box center [205, 93] width 43 height 10
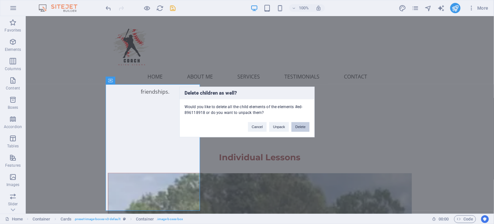
click at [299, 129] on button "Delete" at bounding box center [300, 127] width 18 height 10
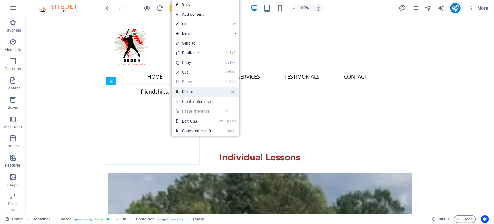
click at [201, 90] on link "⌦ Delete" at bounding box center [193, 92] width 43 height 10
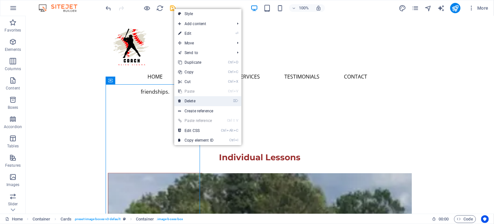
click at [197, 102] on link "⌦ Delete" at bounding box center [195, 101] width 43 height 10
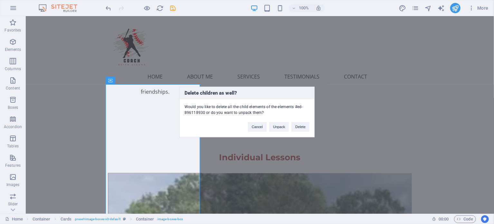
click at [197, 102] on div "Would you like to delete all the child elements of the elements #ed-896118930 o…" at bounding box center [247, 107] width 135 height 16
drag, startPoint x: 300, startPoint y: 127, endPoint x: 274, endPoint y: 110, distance: 30.8
click at [299, 126] on button "Delete" at bounding box center [300, 127] width 18 height 10
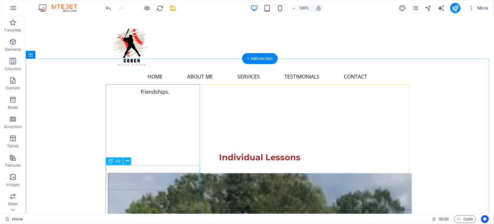
scroll to position [934, 0]
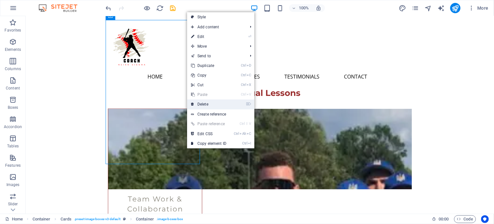
click at [209, 106] on link "⌦ Delete" at bounding box center [208, 104] width 43 height 10
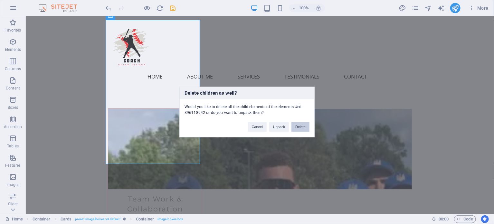
drag, startPoint x: 302, startPoint y: 128, endPoint x: 273, endPoint y: 111, distance: 33.2
click at [302, 128] on button "Delete" at bounding box center [300, 127] width 18 height 10
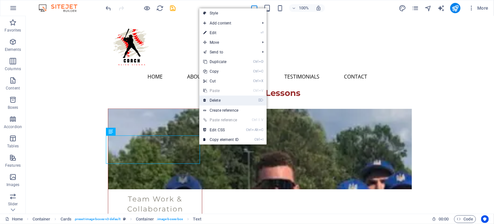
click at [222, 100] on link "⌦ Delete" at bounding box center [220, 101] width 43 height 10
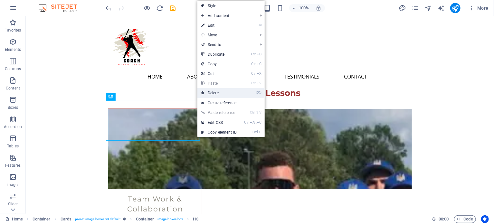
click at [206, 94] on link "⌦ Delete" at bounding box center [218, 93] width 43 height 10
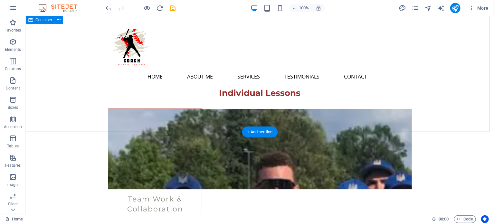
scroll to position [837, 0]
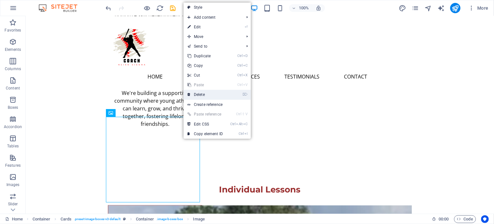
click at [209, 94] on link "⌦ Delete" at bounding box center [205, 95] width 43 height 10
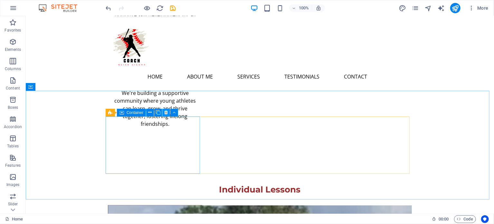
click at [164, 113] on button at bounding box center [166, 113] width 8 height 8
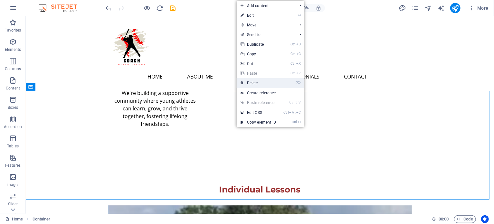
click at [260, 80] on link "⌦ Delete" at bounding box center [258, 83] width 43 height 10
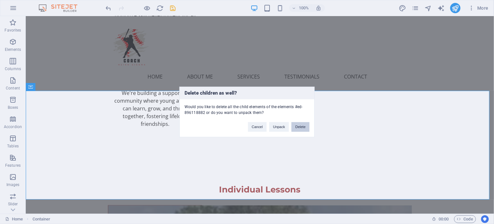
click at [302, 128] on button "Delete" at bounding box center [300, 127] width 18 height 10
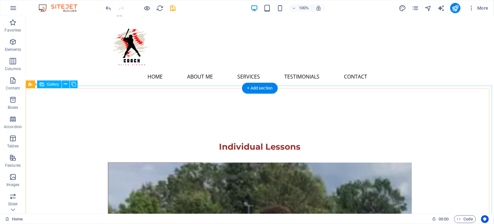
scroll to position [977, 0]
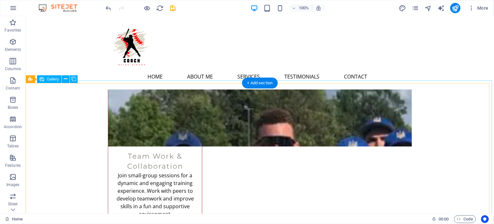
select select "px"
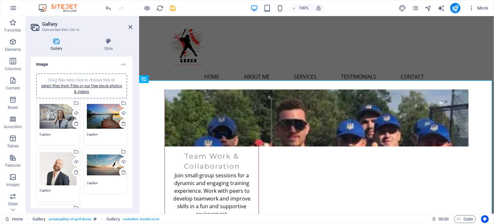
click at [60, 122] on div "Drag files here, click to choose files or select files from Files or our free s…" at bounding box center [58, 117] width 37 height 26
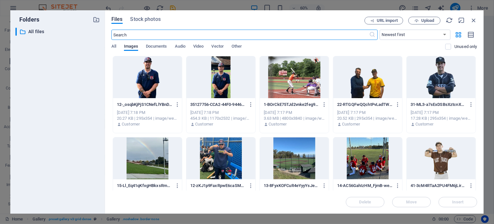
scroll to position [1095, 0]
click at [378, 81] on div at bounding box center [367, 77] width 69 height 42
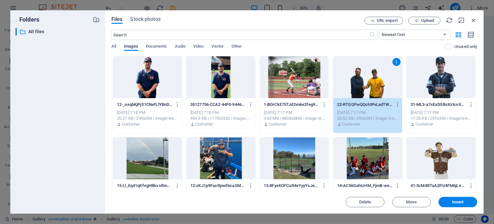
click at [377, 81] on div "1" at bounding box center [367, 77] width 69 height 42
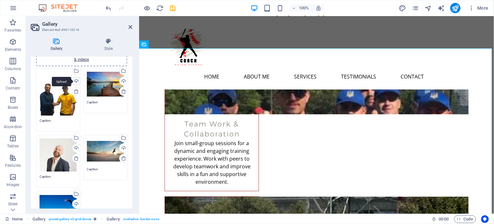
scroll to position [0, 0]
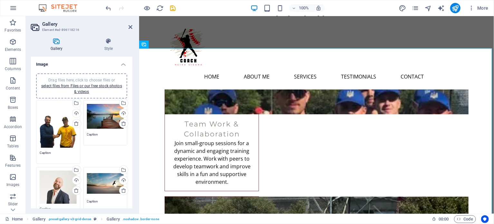
click at [118, 64] on h4 "Image" at bounding box center [81, 63] width 101 height 12
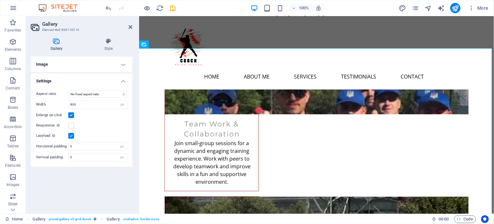
click at [92, 64] on h4 "Image" at bounding box center [81, 64] width 101 height 15
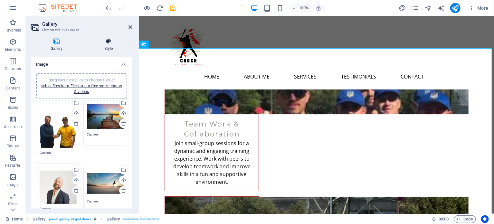
click at [109, 50] on h4 "Style" at bounding box center [109, 45] width 48 height 14
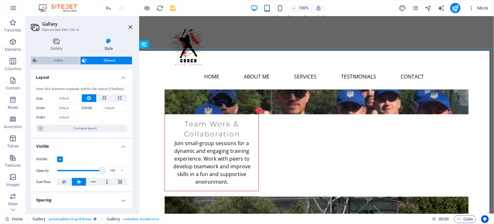
click at [74, 60] on span "Gallery" at bounding box center [58, 61] width 39 height 8
select select "rem"
select select "preset-gallery-v3-grid-dense"
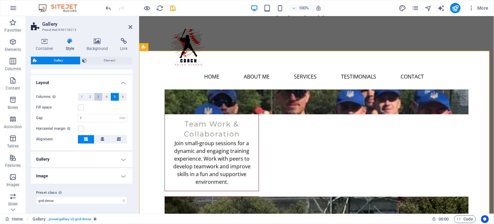
scroll to position [105, 0]
click at [83, 177] on h4 "Image" at bounding box center [81, 175] width 101 height 15
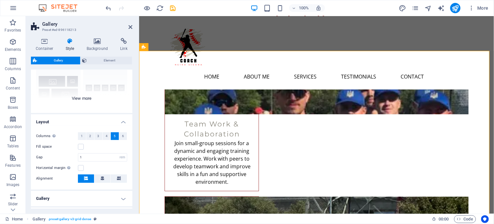
scroll to position [14, 0]
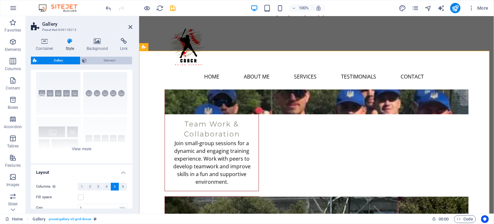
click at [108, 61] on span "Element" at bounding box center [110, 61] width 42 height 8
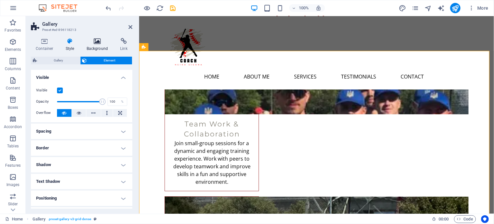
click at [103, 48] on h4 "Background" at bounding box center [99, 45] width 34 height 14
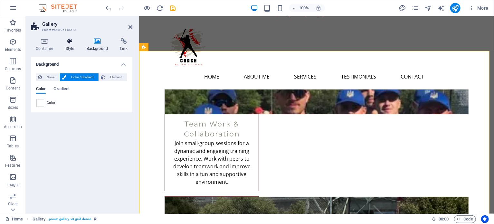
click at [69, 41] on icon at bounding box center [70, 41] width 18 height 6
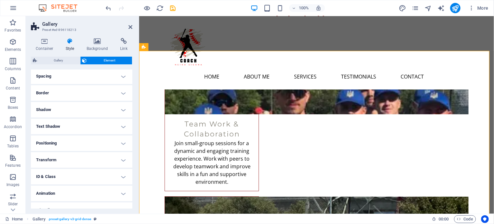
scroll to position [64, 0]
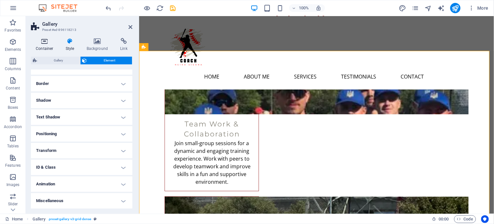
click at [47, 44] on icon at bounding box center [44, 41] width 27 height 6
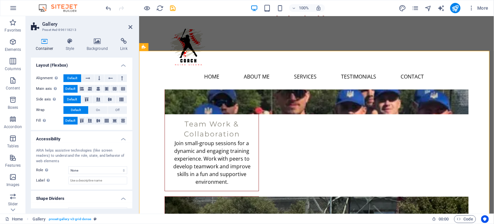
scroll to position [108, 0]
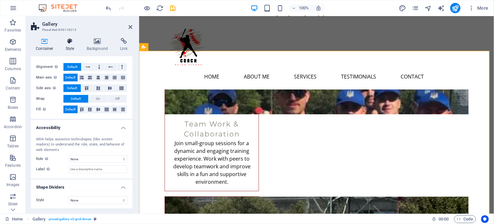
click at [68, 42] on icon at bounding box center [70, 41] width 18 height 6
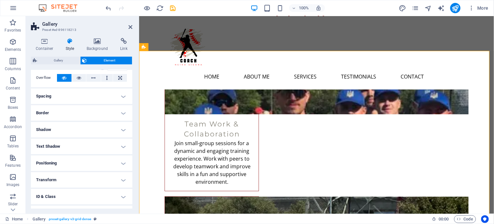
scroll to position [0, 0]
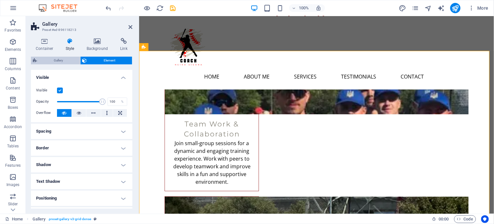
click at [69, 63] on span "Gallery" at bounding box center [58, 61] width 39 height 8
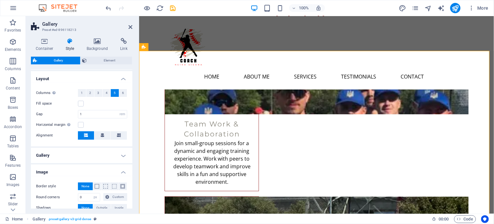
scroll to position [111, 0]
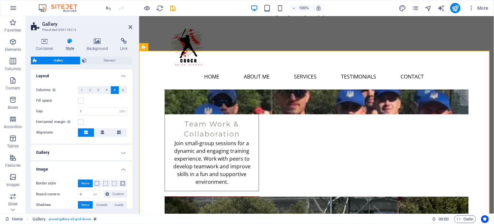
click at [76, 158] on h4 "Gallery" at bounding box center [81, 152] width 101 height 15
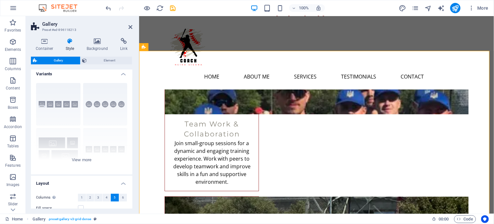
scroll to position [0, 0]
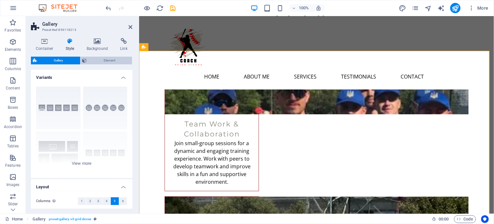
click at [96, 59] on span "Element" at bounding box center [110, 61] width 42 height 8
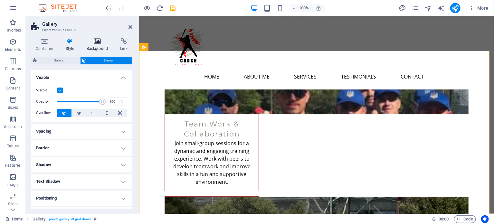
click at [90, 45] on h4 "Background" at bounding box center [99, 45] width 34 height 14
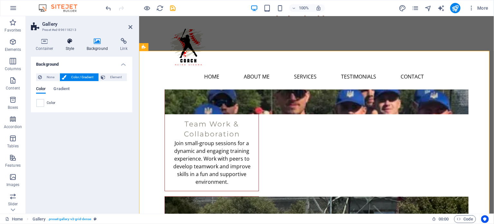
click at [67, 44] on icon at bounding box center [70, 41] width 18 height 6
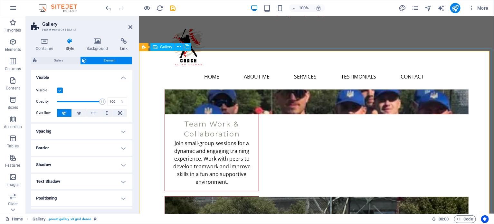
click at [92, 42] on icon at bounding box center [97, 41] width 31 height 6
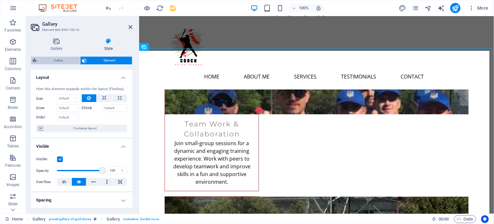
click at [59, 57] on span "Gallery" at bounding box center [58, 61] width 39 height 8
select select "rem"
select select "grid-dense"
select select "fade"
select select "px"
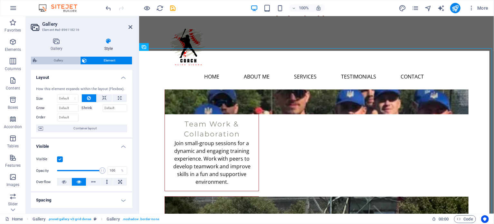
select select "preset-gallery-v3-grid-dense"
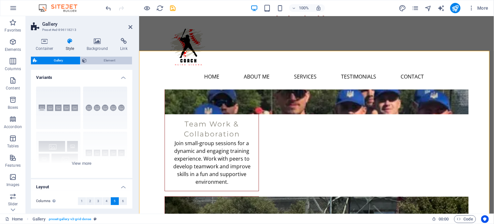
click at [100, 61] on span "Element" at bounding box center [110, 61] width 42 height 8
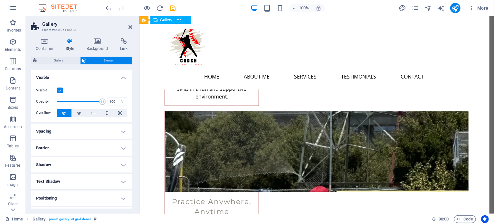
scroll to position [1105, 0]
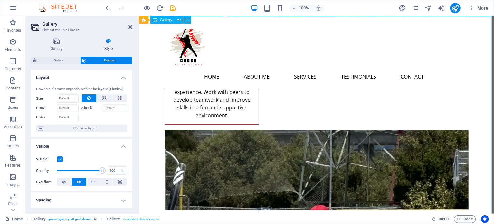
scroll to position [1041, 0]
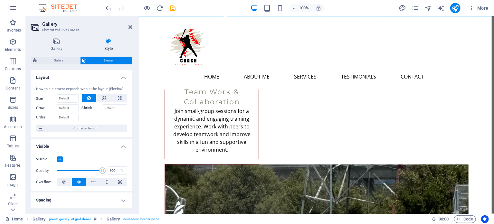
click at [63, 66] on div "Gallery Element Layout How this element expands within the layout (Flexbox). Si…" at bounding box center [81, 133] width 101 height 152
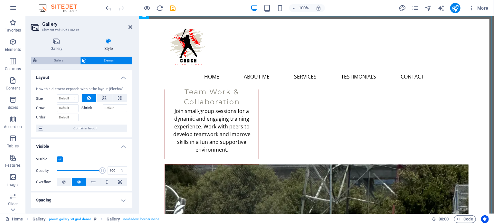
click at [66, 61] on span "Gallery" at bounding box center [58, 61] width 39 height 8
select select "rem"
select select "grid-dense"
select select "fade"
select select "px"
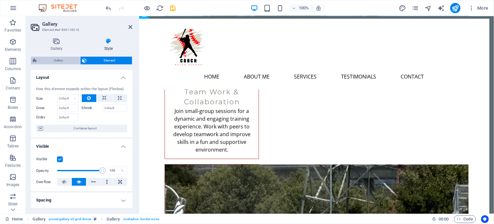
select select "preset-gallery-v3-grid-dense"
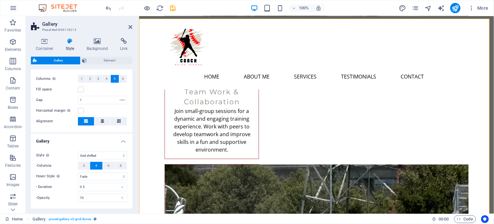
scroll to position [203, 0]
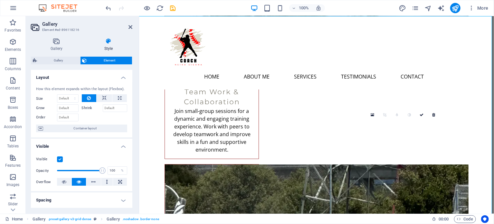
click at [60, 37] on div "Gallery Style Image Drag files here, click to choose files or select files from…" at bounding box center [82, 123] width 112 height 181
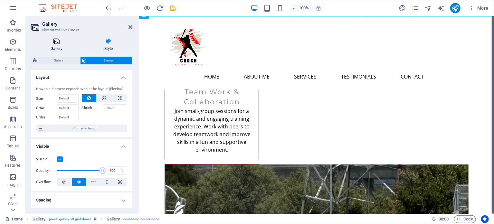
click at [56, 42] on icon at bounding box center [56, 41] width 51 height 6
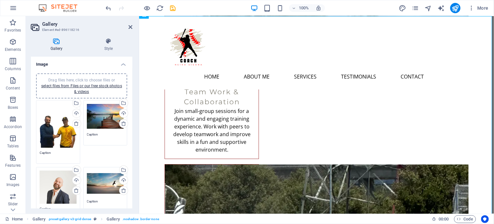
click at [55, 139] on div "Drag files here, click to choose files or select files from Files or our free s…" at bounding box center [58, 126] width 37 height 44
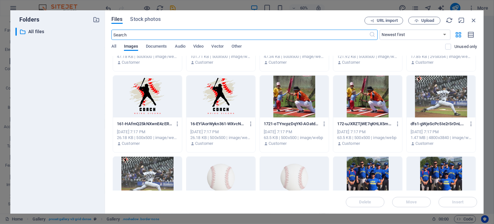
scroll to position [193, 0]
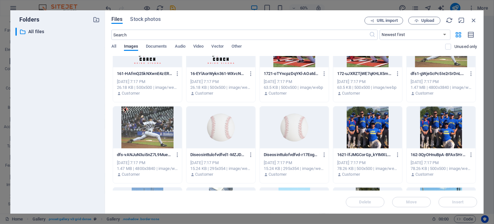
click at [364, 128] on div at bounding box center [367, 128] width 69 height 42
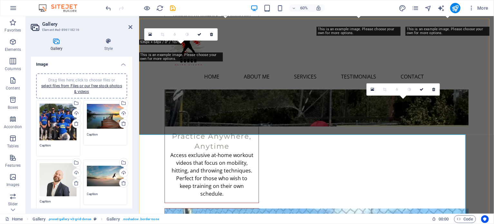
scroll to position [1041, 0]
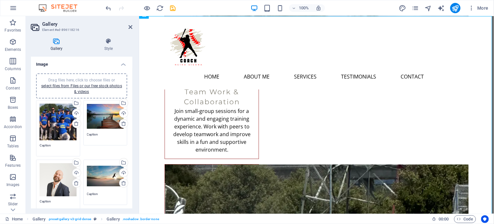
click at [96, 120] on div "Drag files here, click to choose files or select files from Files or our free s…" at bounding box center [105, 117] width 37 height 26
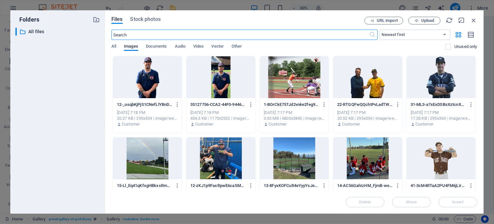
scroll to position [1159, 0]
click at [286, 85] on div at bounding box center [294, 77] width 69 height 42
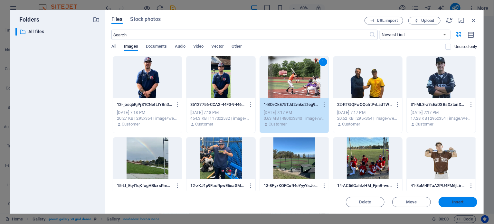
click at [411, 177] on span "Insert" at bounding box center [457, 202] width 33 height 4
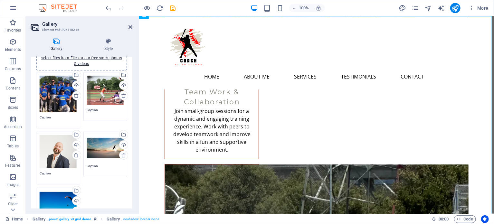
scroll to position [32, 0]
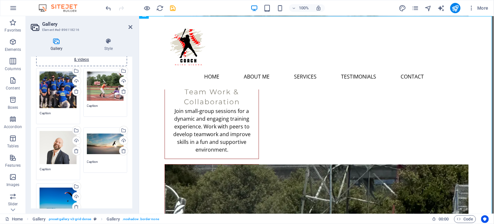
click at [56, 153] on div "Drag files here, click to choose files or select files from Files or our free s…" at bounding box center [58, 147] width 37 height 33
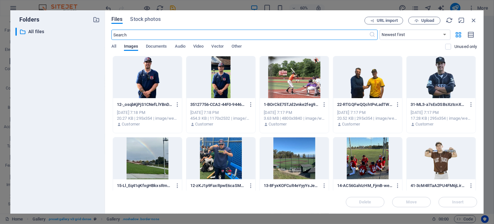
scroll to position [1159, 0]
click at [231, 79] on div at bounding box center [220, 77] width 69 height 42
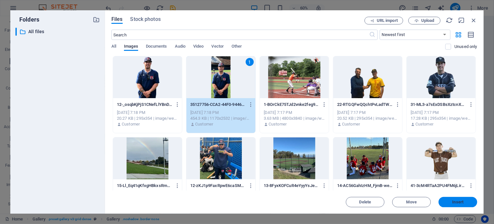
click at [411, 177] on span "Insert" at bounding box center [457, 202] width 33 height 4
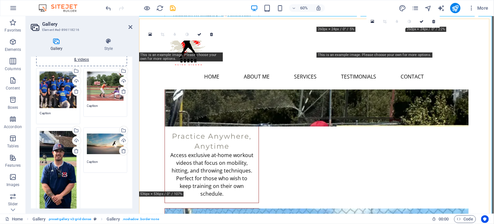
scroll to position [1041, 0]
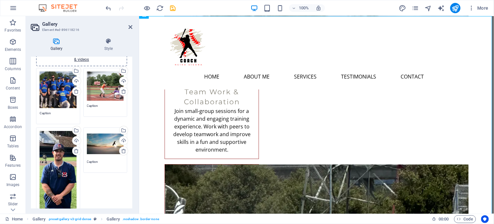
click at [102, 149] on div "Drag files here, click to choose files or select files from Files or our free s…" at bounding box center [105, 144] width 37 height 26
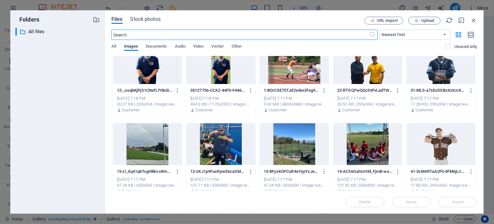
scroll to position [32, 0]
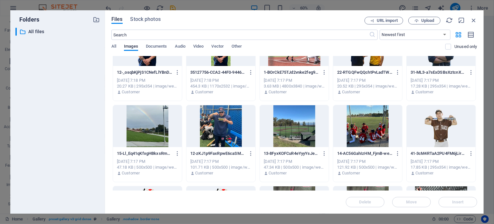
click at [302, 135] on div at bounding box center [294, 126] width 69 height 42
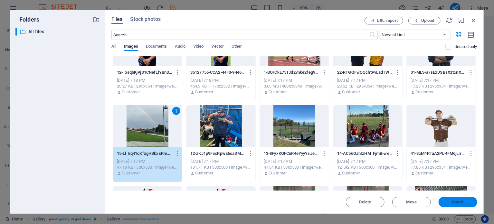
click at [411, 177] on span "Insert" at bounding box center [457, 202] width 11 height 4
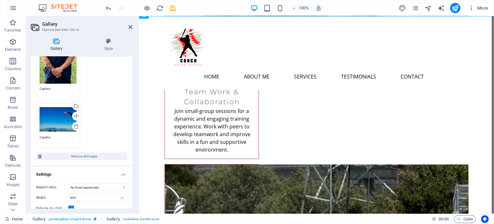
scroll to position [161, 0]
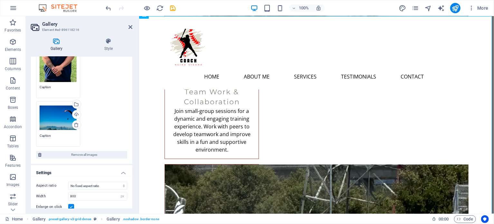
click at [53, 115] on div "Drag files here, click to choose files or select files from Files or our free s…" at bounding box center [58, 118] width 37 height 26
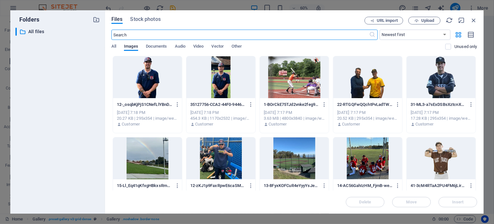
scroll to position [1159, 0]
click at [281, 163] on div at bounding box center [294, 158] width 69 height 42
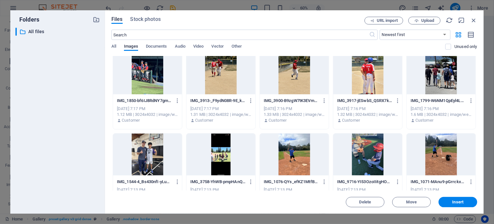
scroll to position [413, 0]
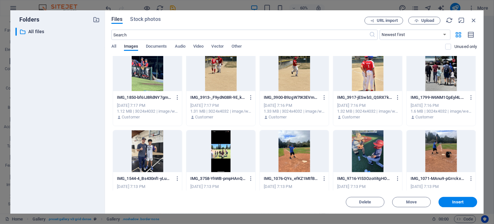
click at [300, 63] on div at bounding box center [294, 70] width 69 height 42
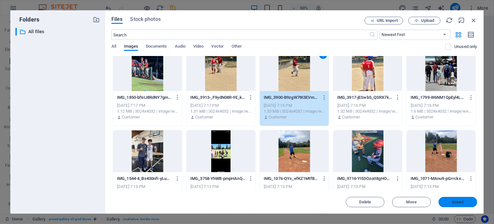
click at [411, 177] on button "Insert" at bounding box center [458, 202] width 39 height 10
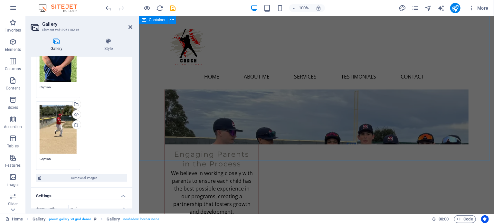
scroll to position [1630, 0]
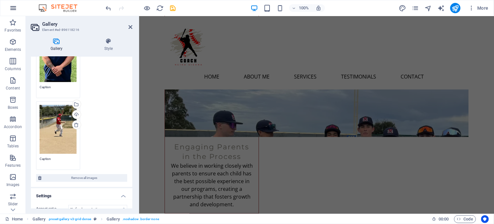
click at [12, 8] on icon "button" at bounding box center [13, 8] width 8 height 8
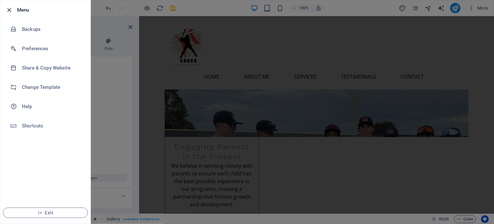
click at [12, 10] on icon "button" at bounding box center [9, 9] width 7 height 7
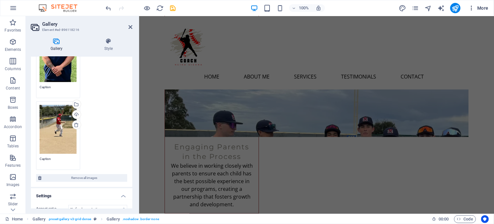
click at [411, 10] on icon "button" at bounding box center [471, 8] width 6 height 6
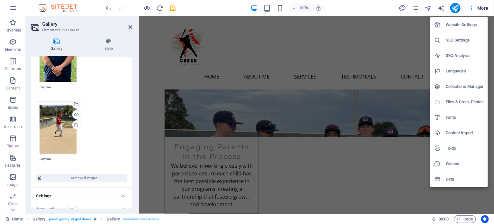
click at [411, 9] on div at bounding box center [247, 112] width 494 height 224
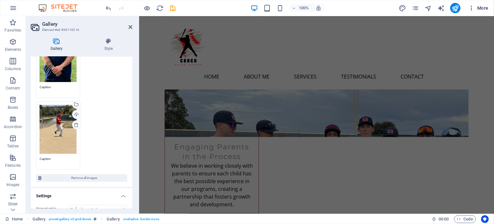
click at [411, 7] on span "More" at bounding box center [478, 8] width 20 height 6
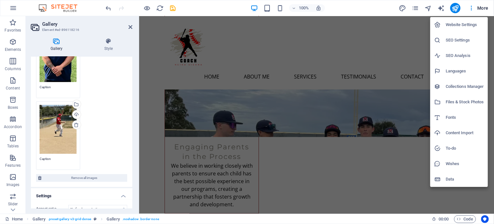
click at [411, 6] on div at bounding box center [247, 112] width 494 height 224
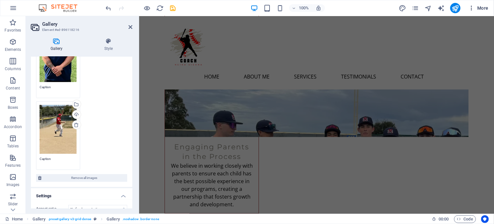
click at [411, 6] on icon "button" at bounding box center [471, 8] width 6 height 6
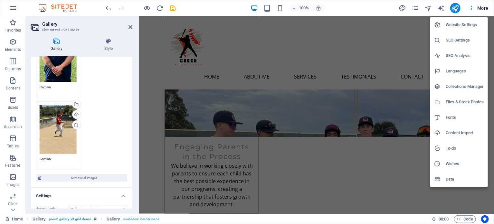
click at [359, 146] on div at bounding box center [247, 112] width 494 height 224
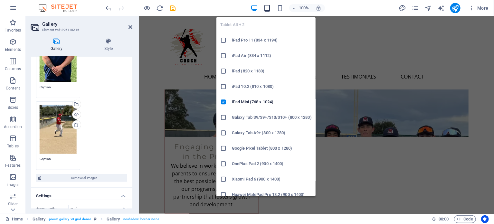
click at [265, 8] on icon "button" at bounding box center [266, 8] width 7 height 7
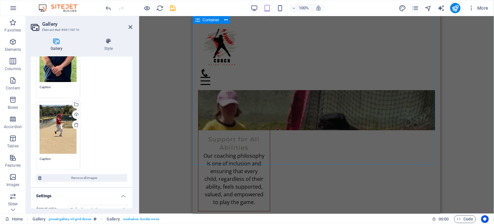
scroll to position [1609, 0]
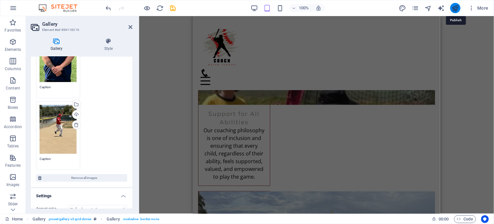
click at [411, 7] on icon "publish" at bounding box center [454, 8] width 7 height 7
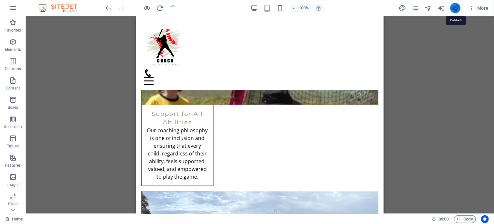
scroll to position [1192, 0]
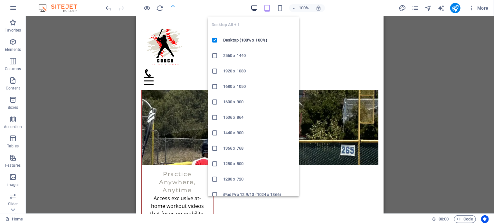
click at [255, 8] on icon "button" at bounding box center [254, 8] width 7 height 7
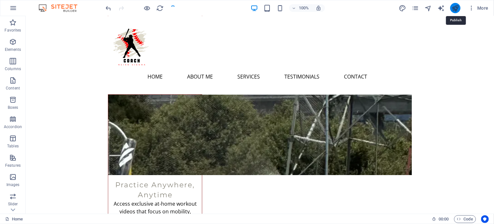
click at [411, 9] on icon "publish" at bounding box center [454, 8] width 7 height 7
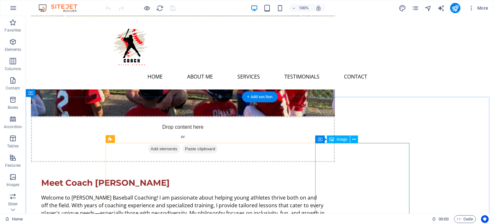
scroll to position [515, 0]
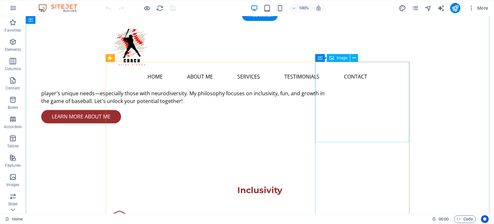
select select "vw"
select select "px"
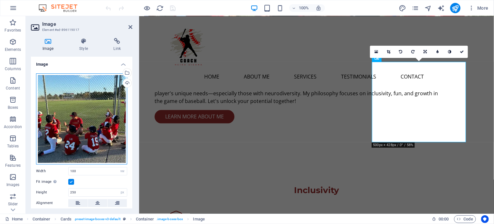
click at [107, 130] on div "Drag files here, click to choose files or select files from Files or our free s…" at bounding box center [81, 118] width 91 height 91
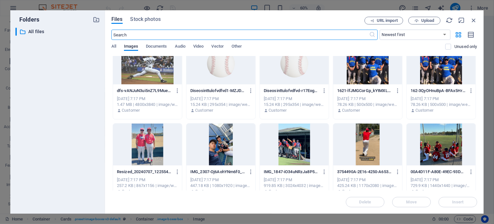
scroll to position [258, 0]
click at [140, 141] on div at bounding box center [147, 144] width 69 height 42
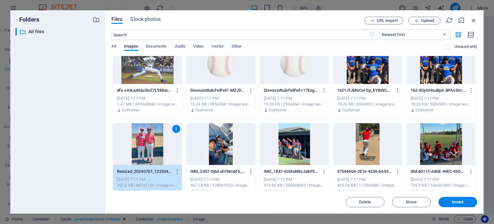
click at [140, 141] on div "1" at bounding box center [147, 144] width 69 height 42
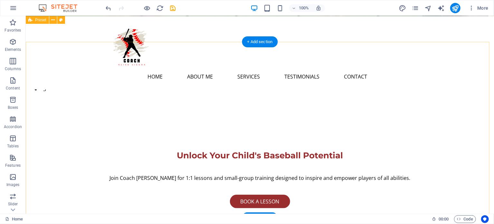
scroll to position [52, 0]
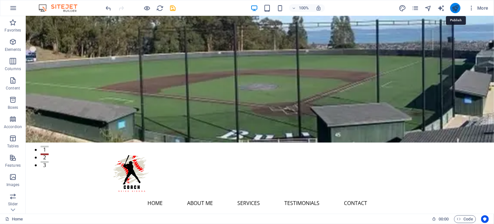
click at [453, 8] on icon "publish" at bounding box center [454, 8] width 7 height 7
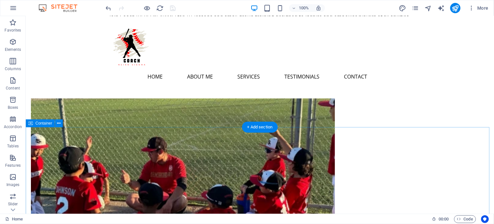
scroll to position [341, 0]
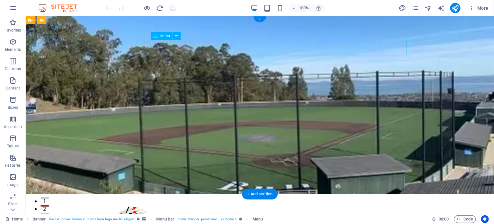
select select
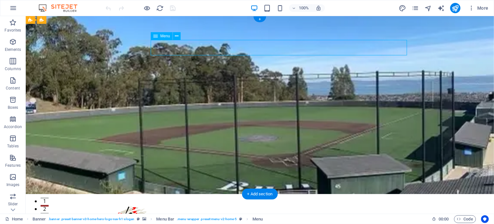
select select
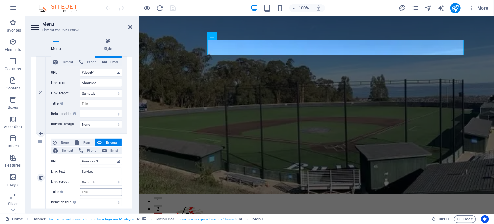
scroll to position [193, 0]
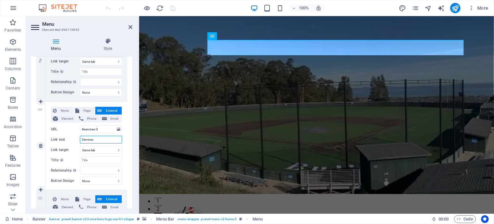
click at [93, 140] on input "Services" at bounding box center [101, 140] width 42 height 8
type input "Pla"
select select
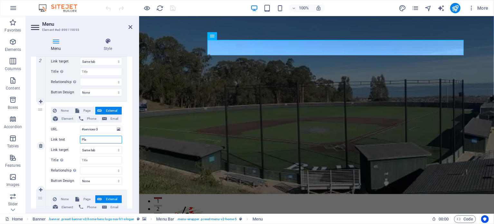
select select
type input "Players"
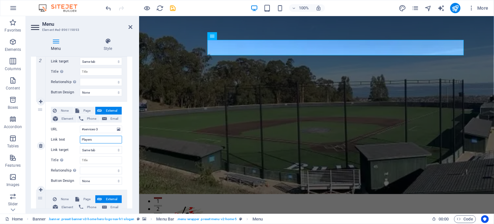
select select
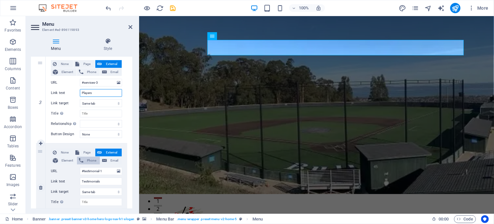
scroll to position [258, 0]
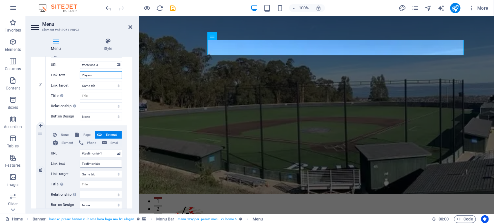
type input "Players"
click at [100, 161] on input "Testimonials" at bounding box center [101, 164] width 42 height 8
type input "Home"
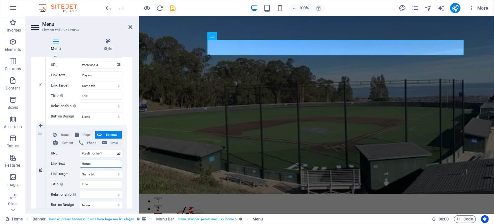
select select
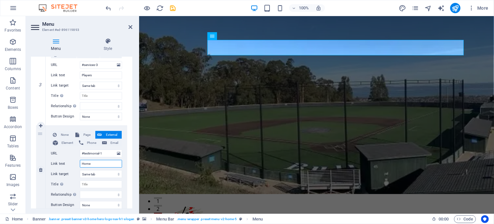
type input "Home"
select select
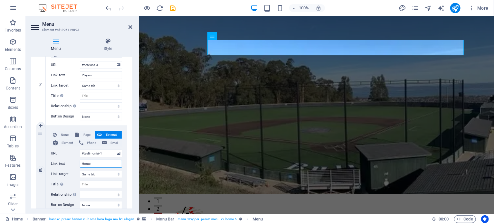
select select
type input "Home Work"
select select
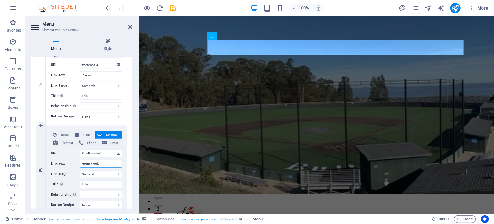
select select
type input "Home Workout"
select select
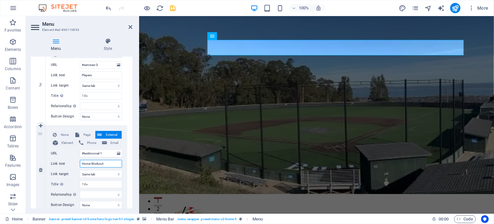
select select
click at [99, 166] on input "Home Workout" at bounding box center [101, 164] width 42 height 8
drag, startPoint x: 99, startPoint y: 166, endPoint x: 95, endPoint y: 166, distance: 4.2
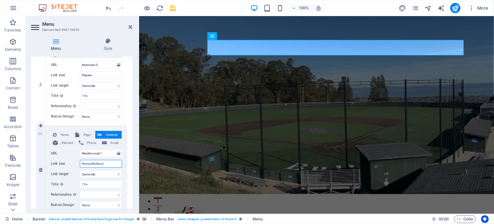
click at [95, 166] on input "Home Workout" at bounding box center [101, 164] width 42 height 8
type input "Home Workout"
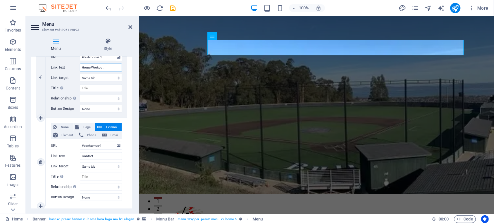
scroll to position [354, 0]
click at [97, 159] on input "Contact" at bounding box center [101, 156] width 42 height 8
type input "Special"
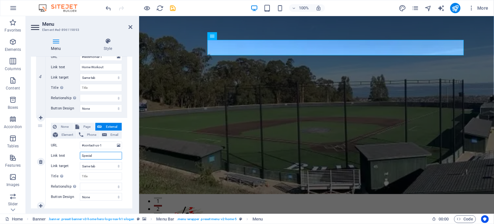
select select
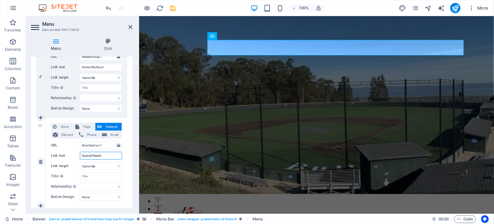
type input "Special Needs"
select select
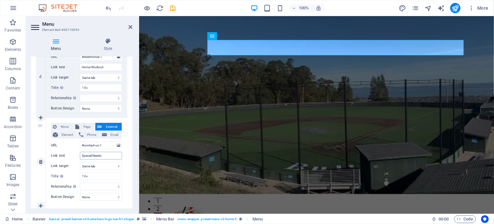
select select
click at [457, 10] on icon "publish" at bounding box center [454, 8] width 7 height 7
